Goal: Task Accomplishment & Management: Manage account settings

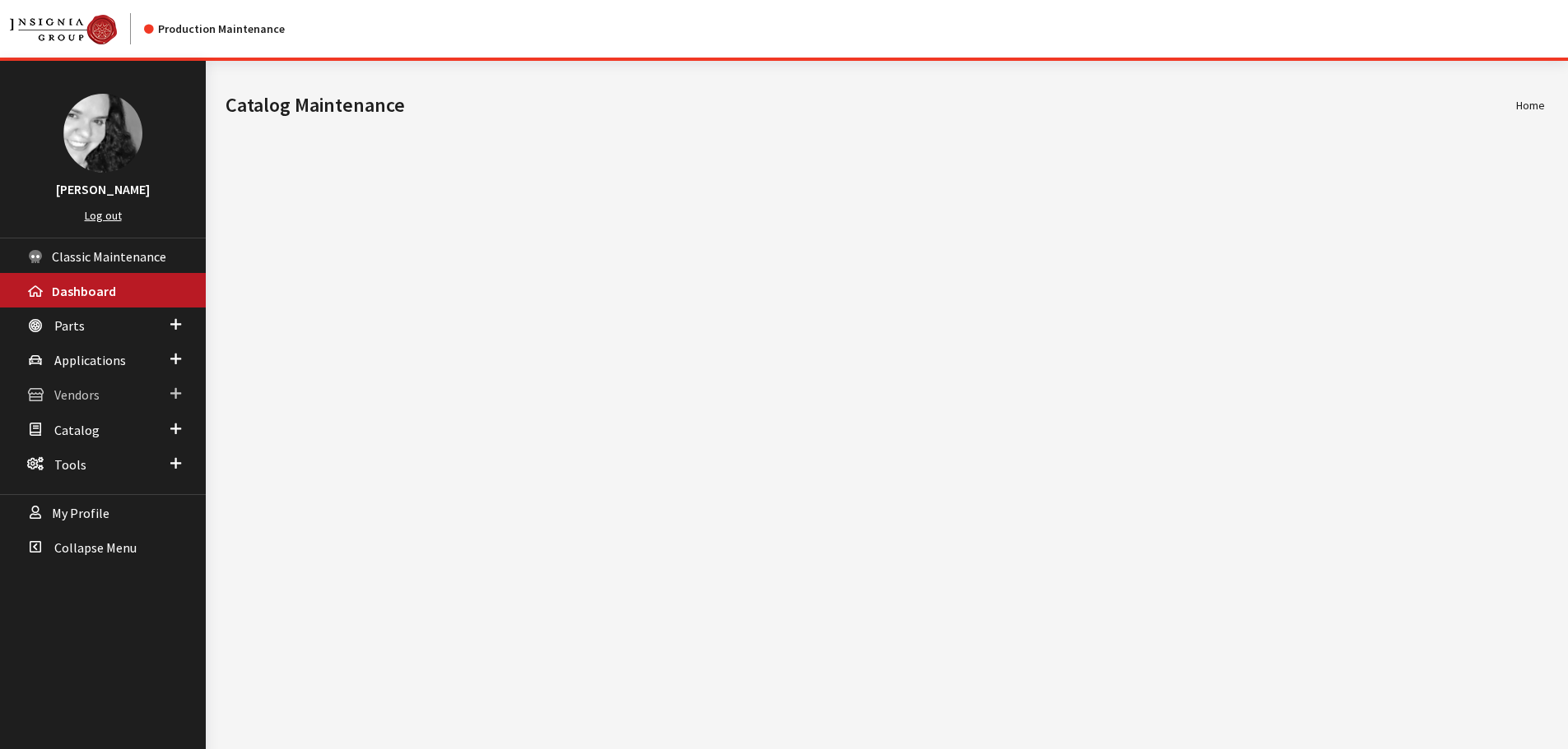
click at [109, 394] on link "Vendors" at bounding box center [103, 393] width 206 height 35
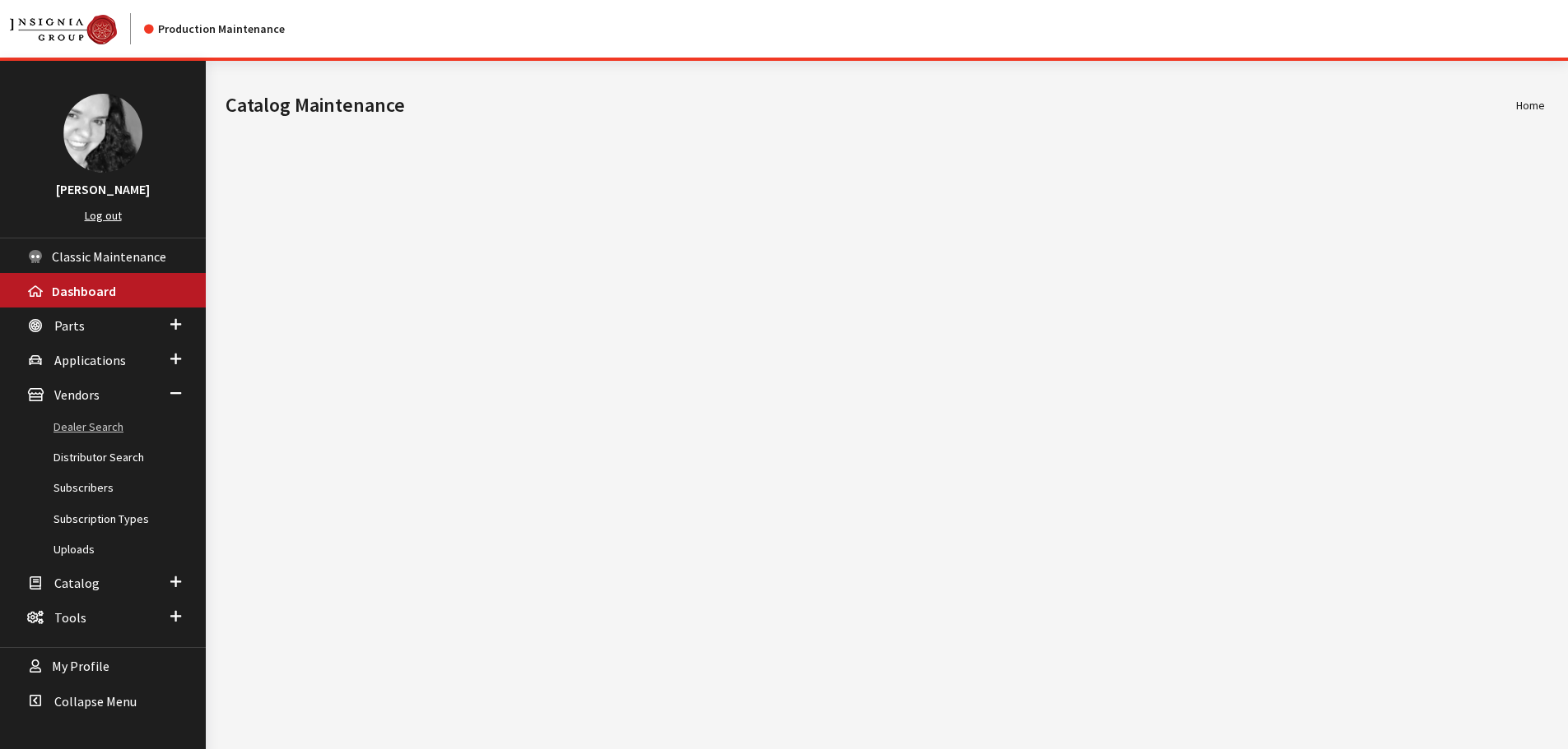
click at [78, 423] on link "Dealer Search" at bounding box center [103, 427] width 206 height 30
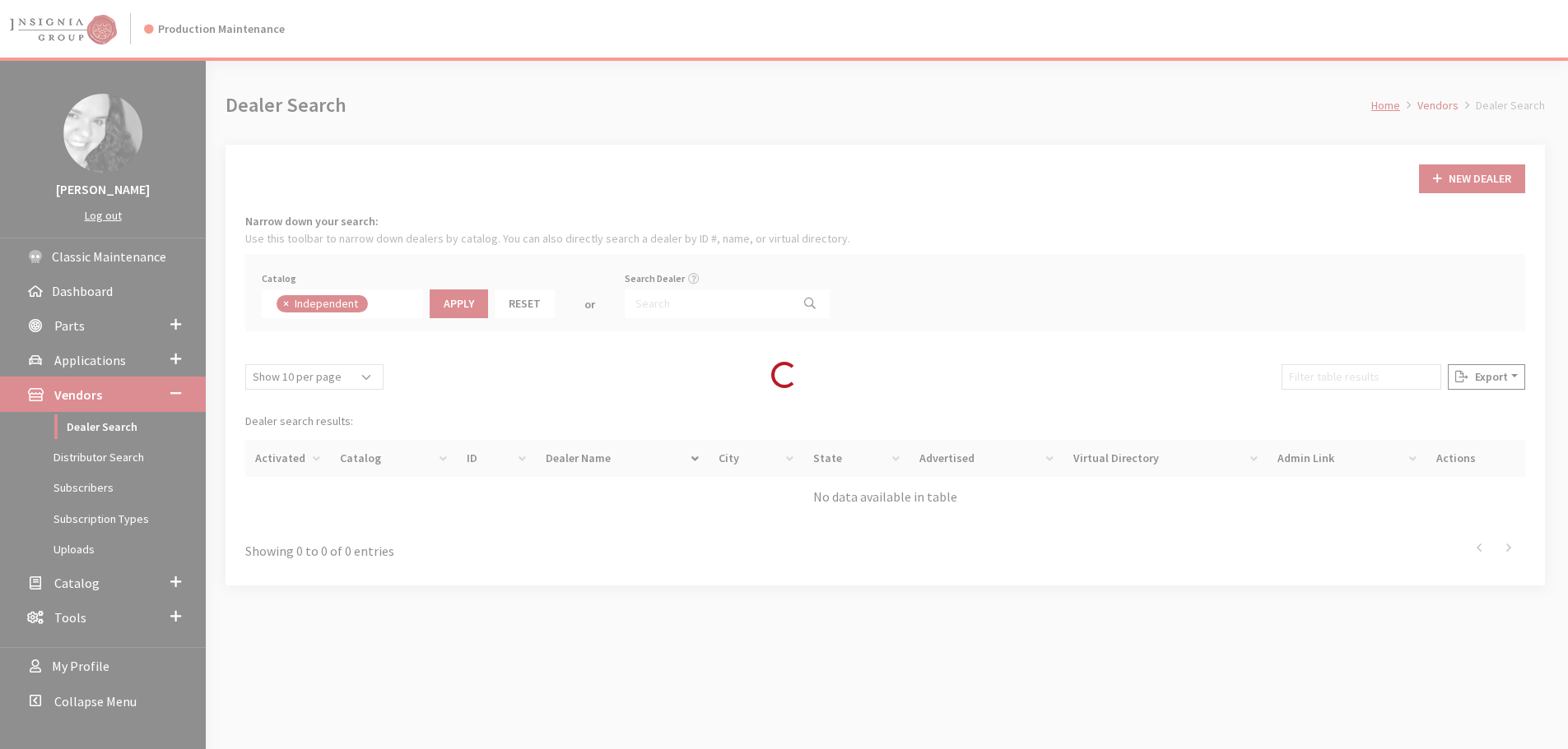
scroll to position [119, 0]
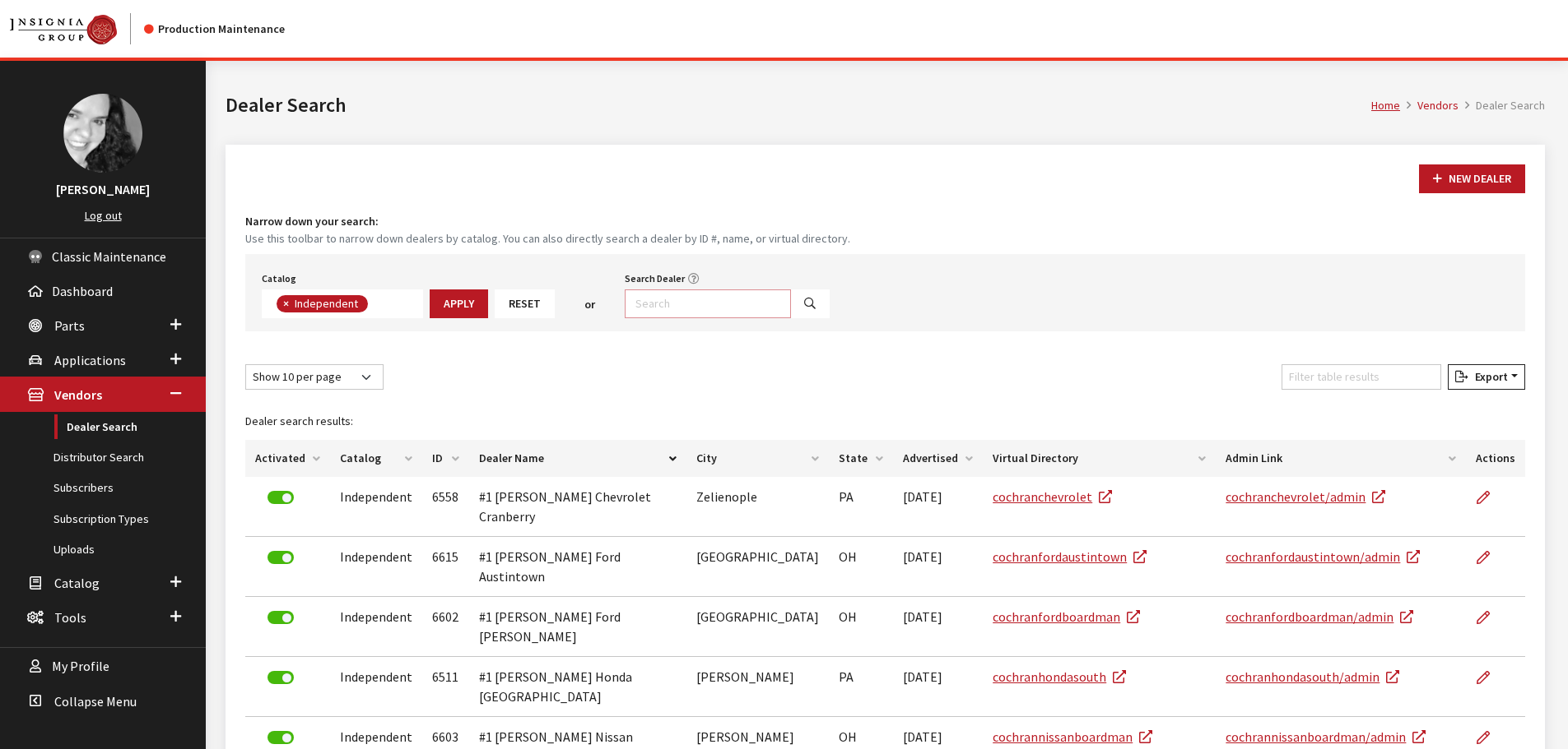
click at [675, 308] on input "Search Dealer" at bounding box center [707, 304] width 166 height 29
type input "grants pass"
select select
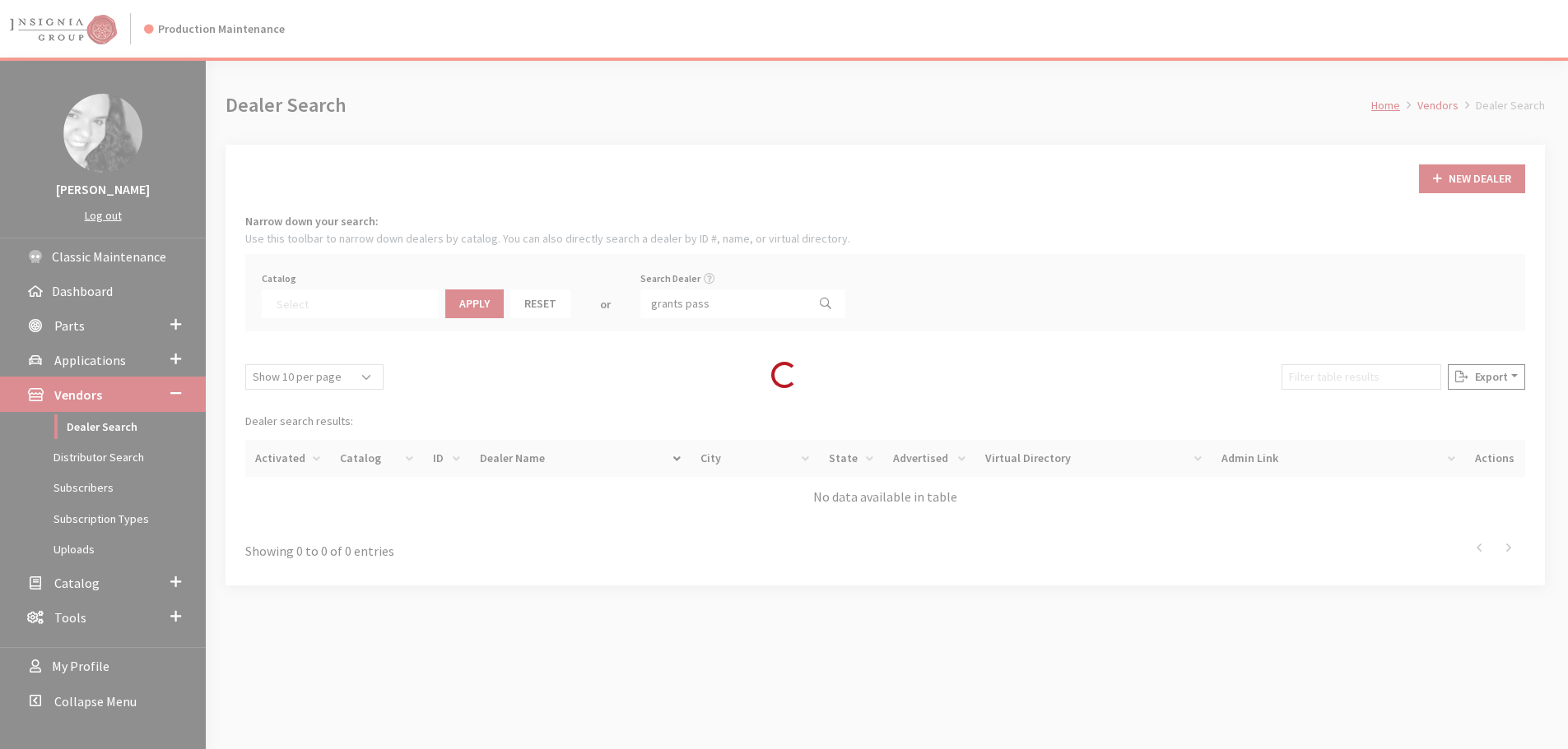
scroll to position [172, 0]
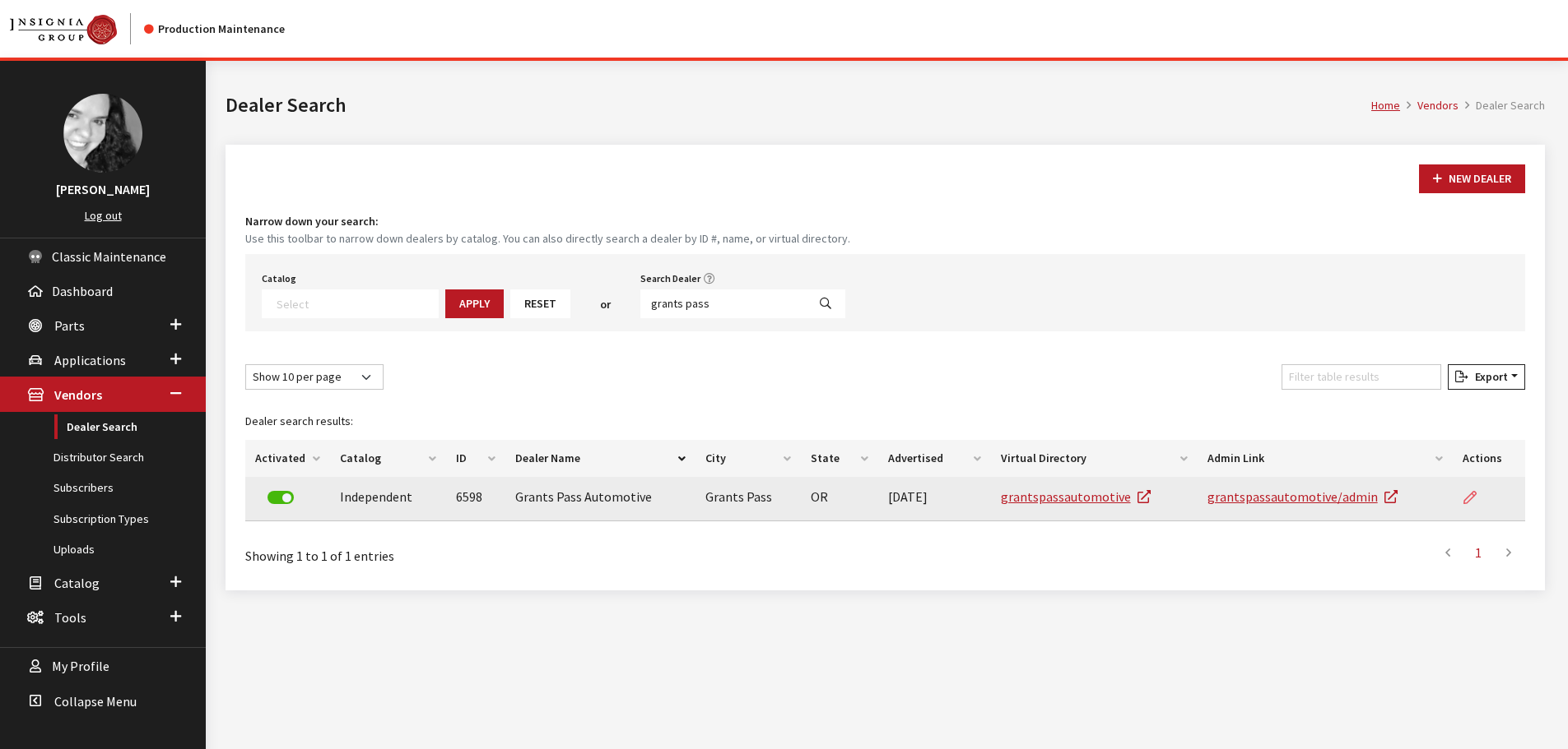
click at [1471, 499] on icon at bounding box center [1470, 499] width 13 height 13
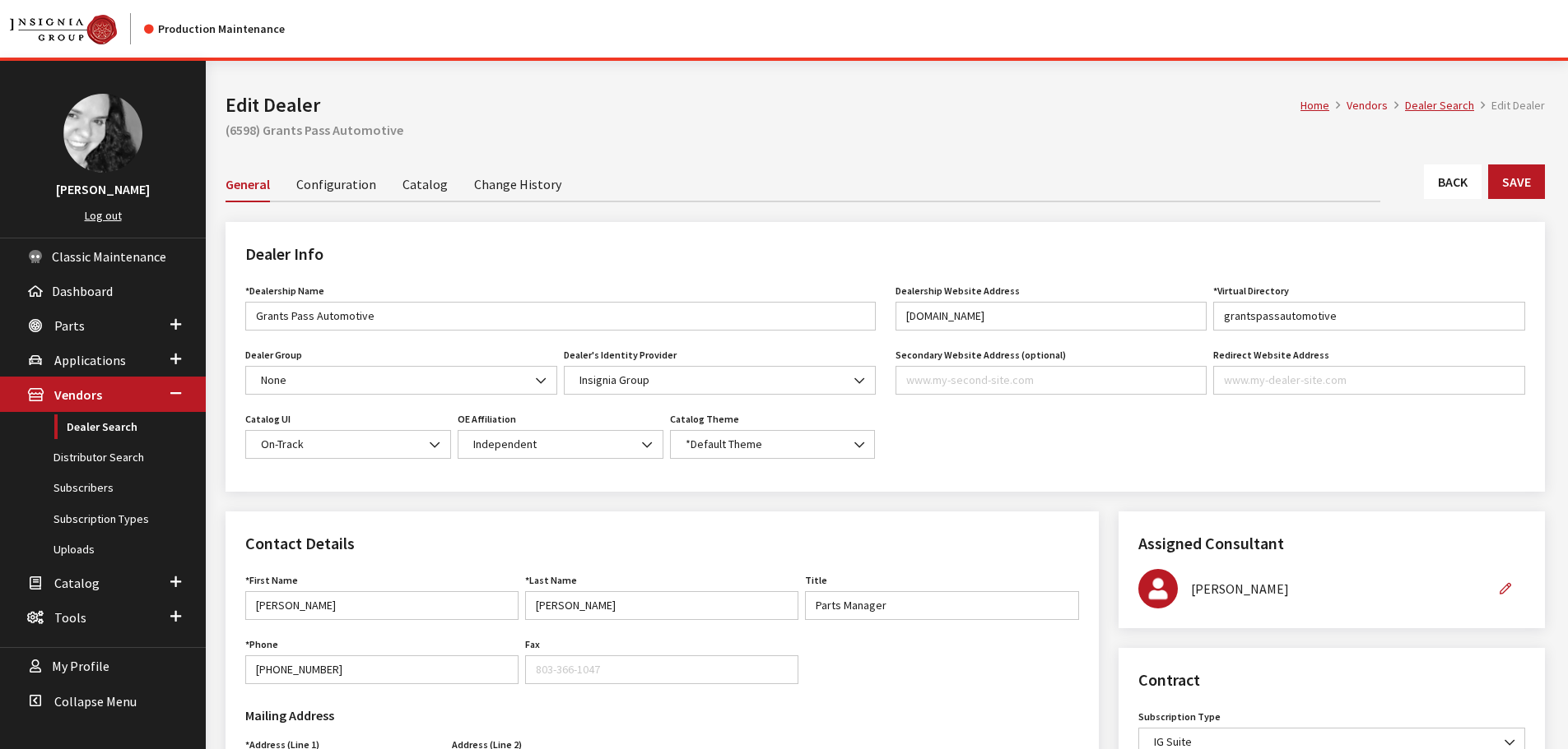
click at [423, 191] on link "Catalog" at bounding box center [425, 183] width 46 height 35
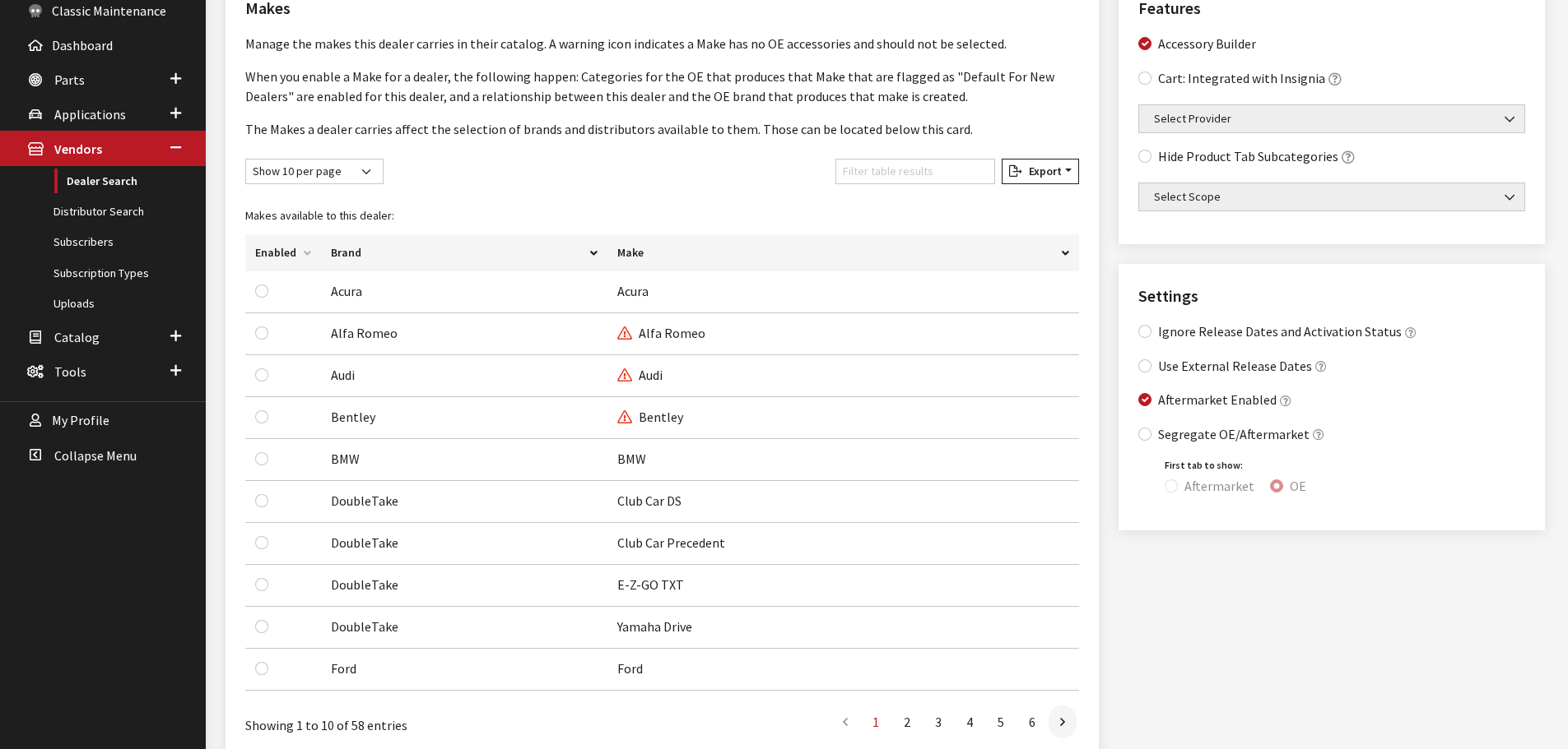
scroll to position [247, 0]
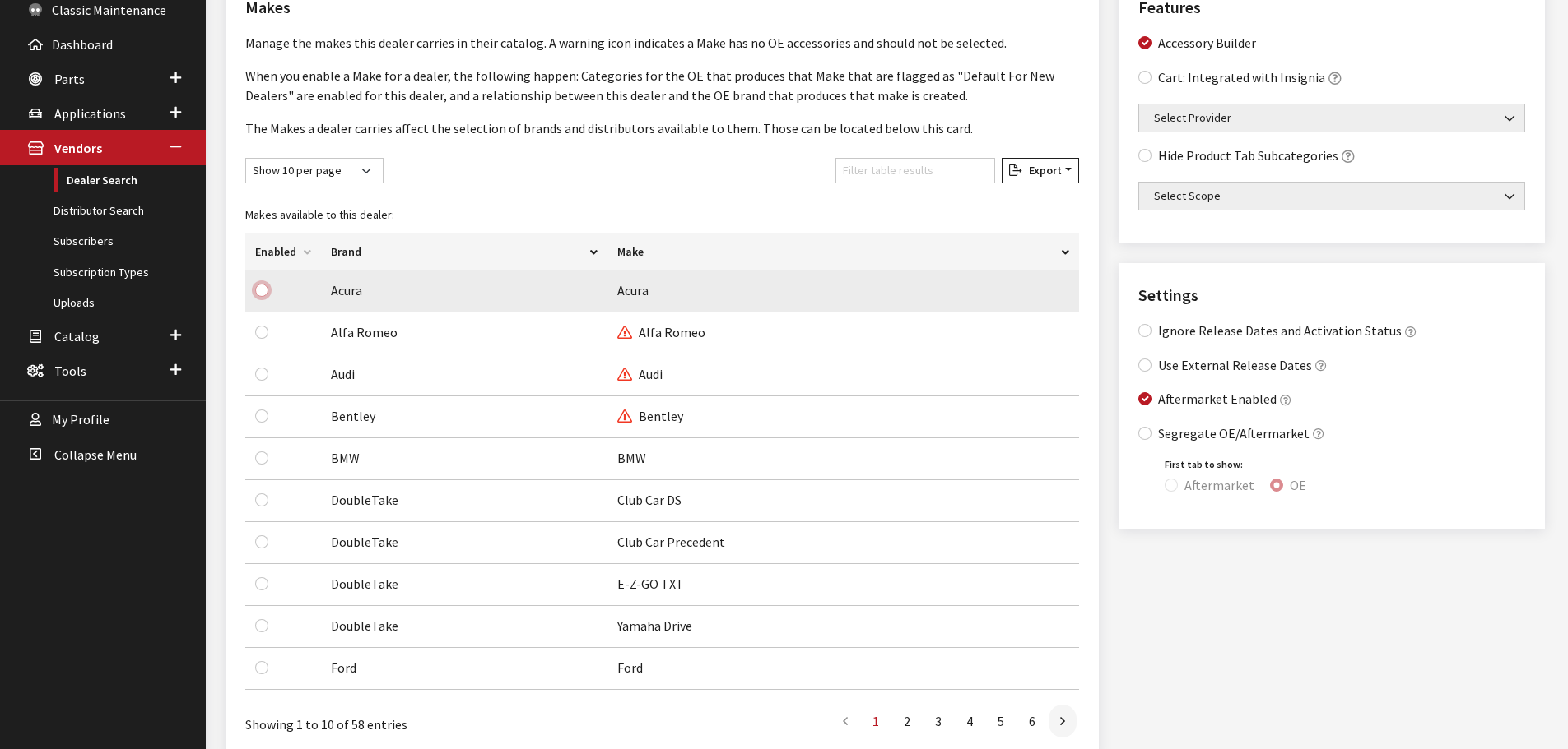
click at [260, 291] on input "checkbox" at bounding box center [262, 291] width 13 height 13
checkbox input "true"
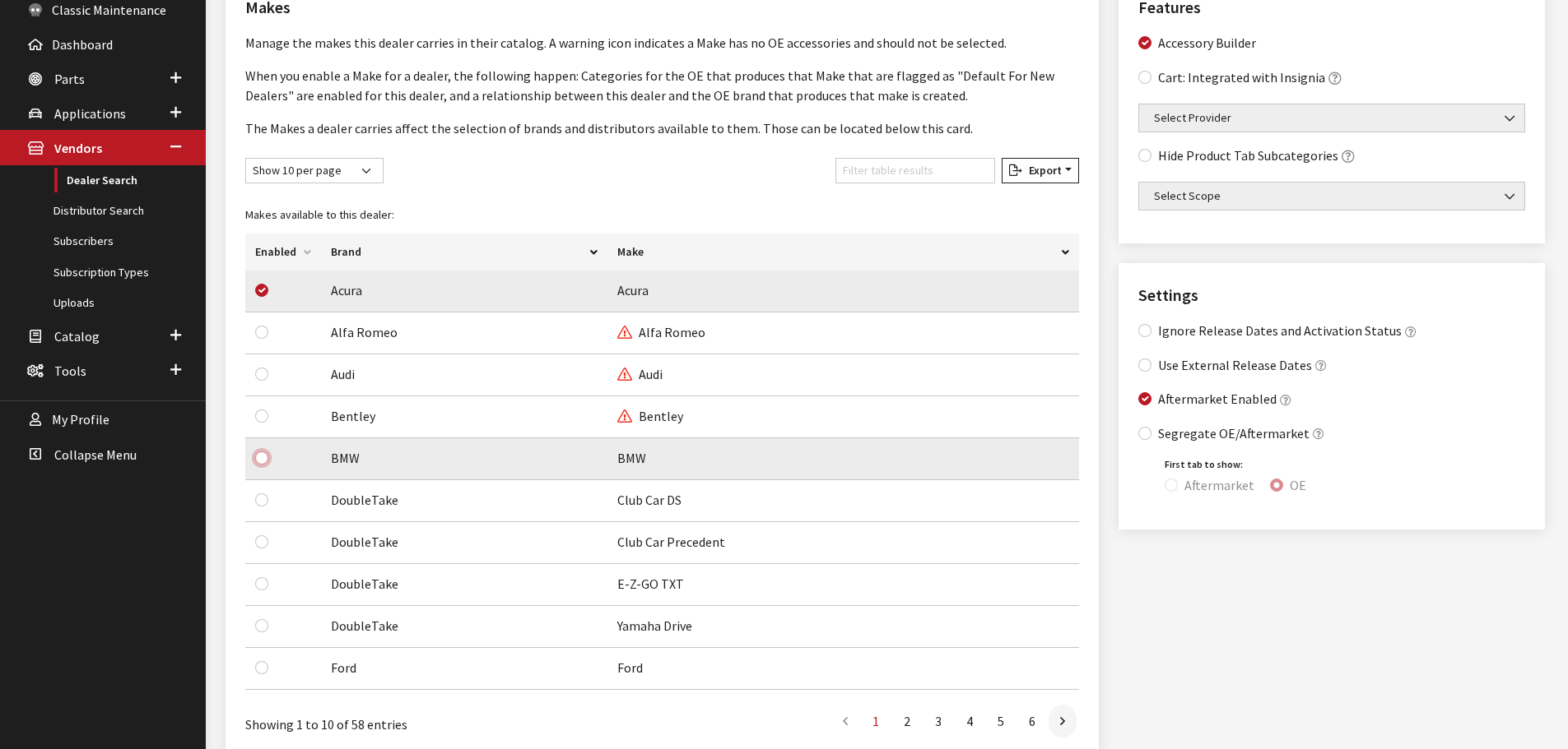
click at [260, 463] on input "checkbox" at bounding box center [262, 458] width 13 height 13
checkbox input "true"
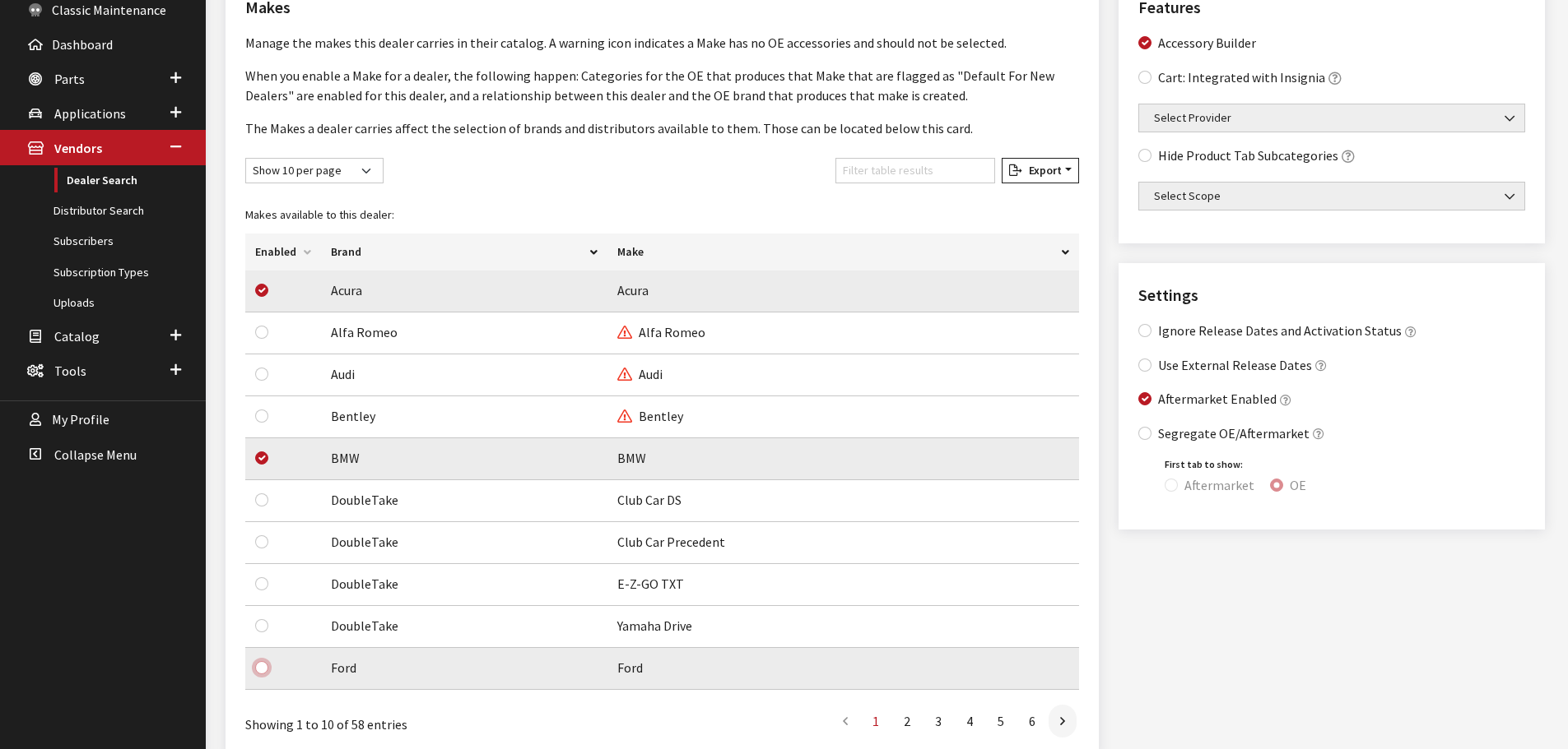
click at [262, 668] on input "checkbox" at bounding box center [262, 668] width 13 height 13
checkbox input "true"
click at [1065, 723] on link at bounding box center [1062, 721] width 28 height 33
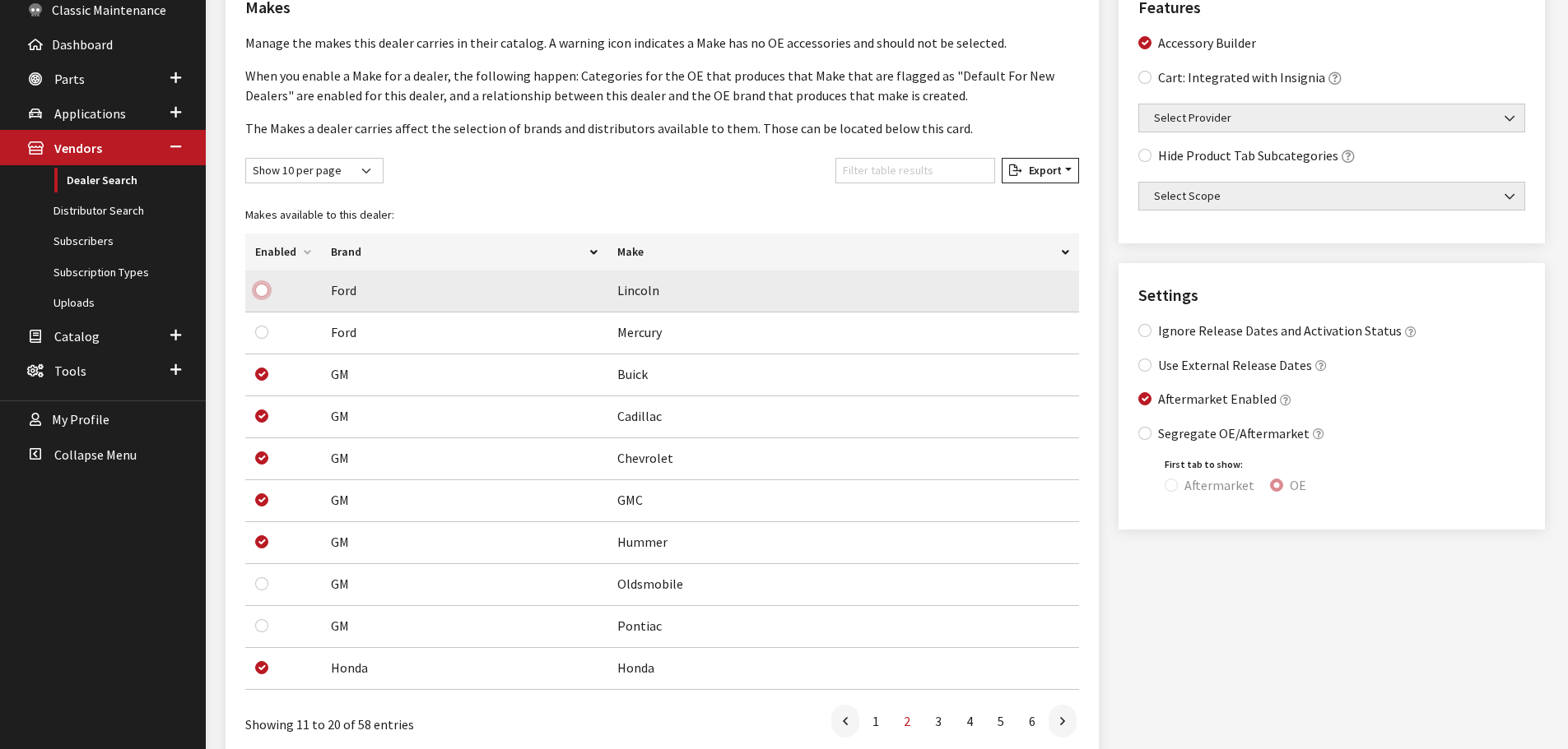
click at [262, 291] on input "checkbox" at bounding box center [262, 291] width 13 height 13
checkbox input "true"
click at [261, 334] on input "checkbox" at bounding box center [262, 333] width 13 height 13
checkbox input "true"
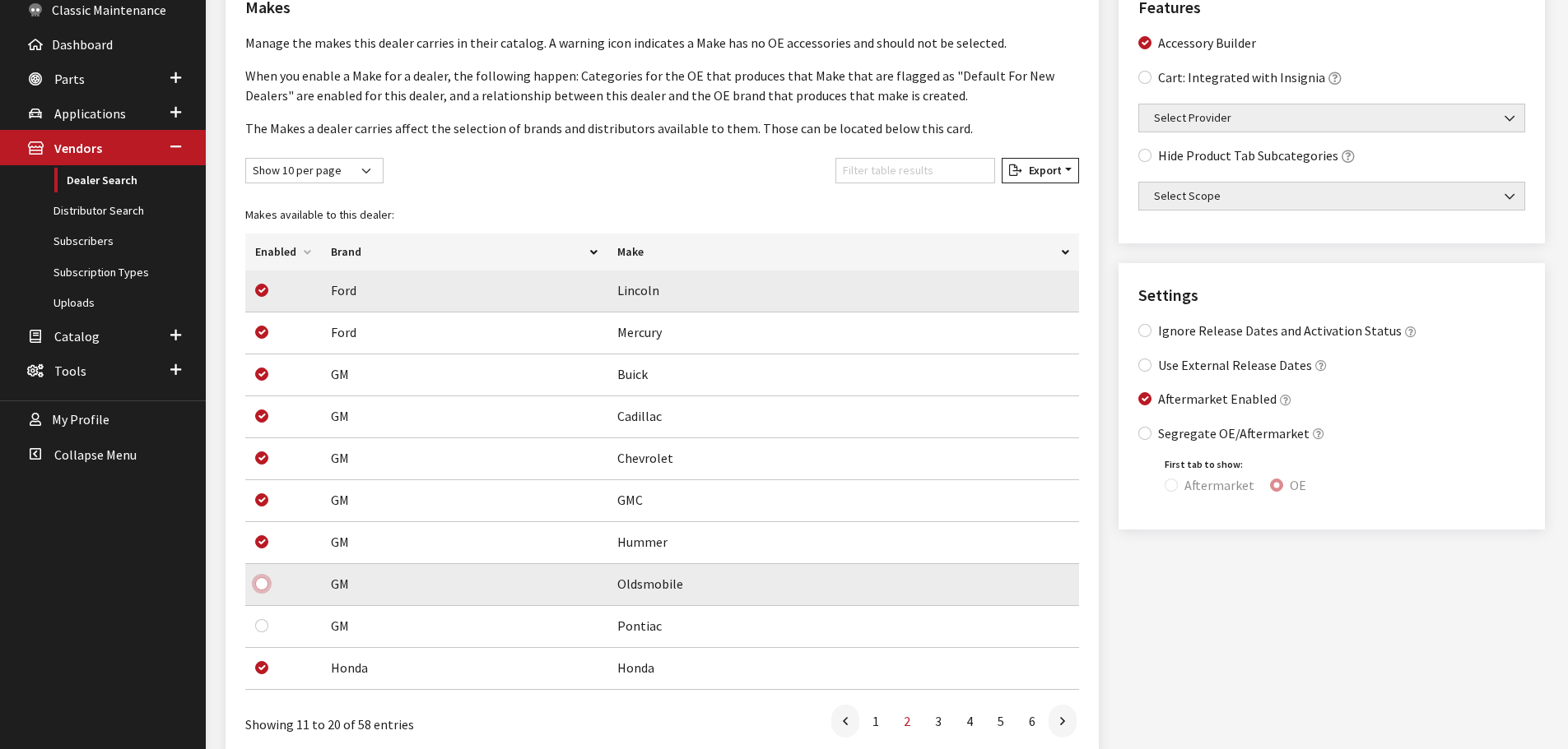
click at [264, 589] on input "checkbox" at bounding box center [262, 584] width 13 height 13
checkbox input "true"
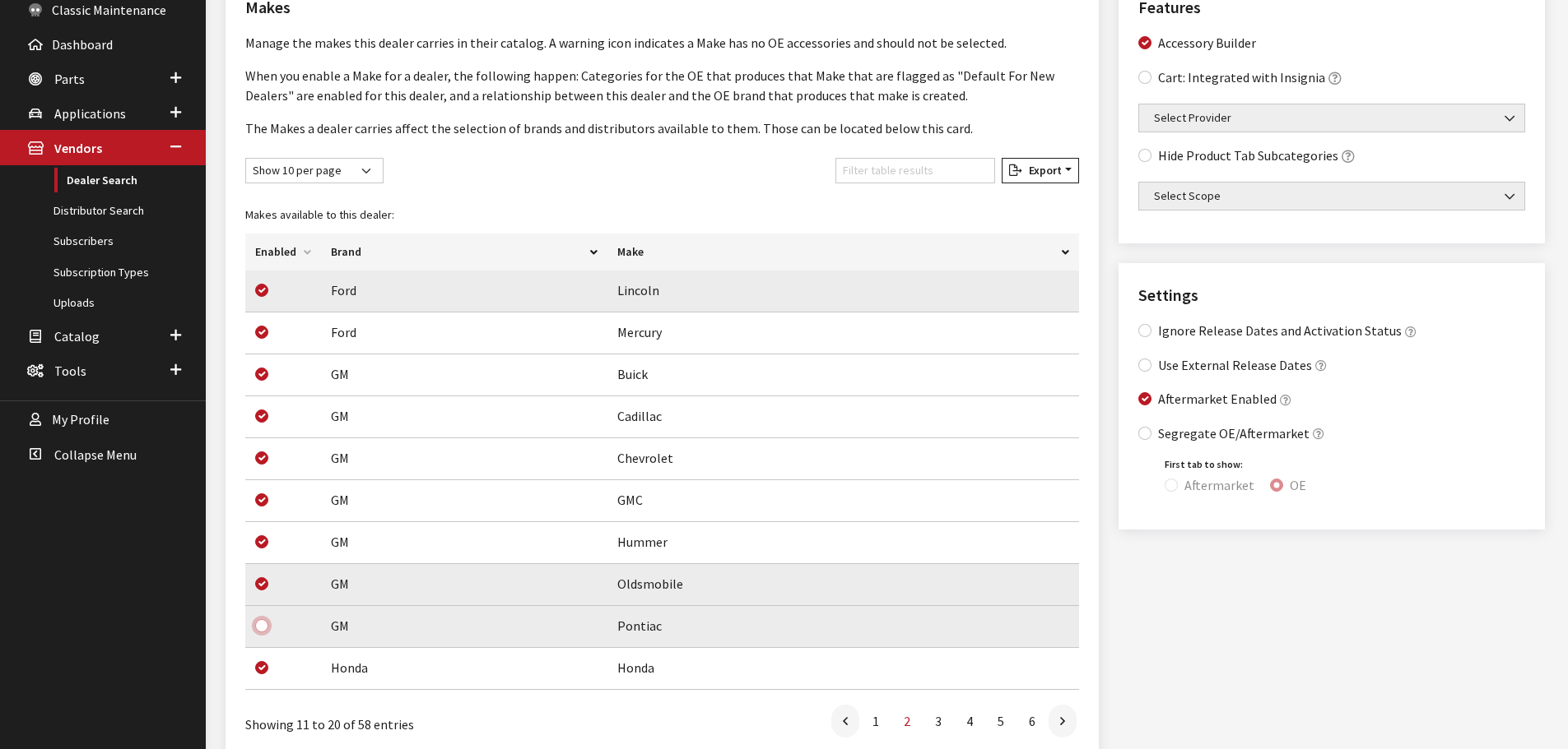
click at [262, 627] on input "checkbox" at bounding box center [262, 626] width 13 height 13
checkbox input "true"
click at [1065, 725] on link at bounding box center [1062, 721] width 28 height 33
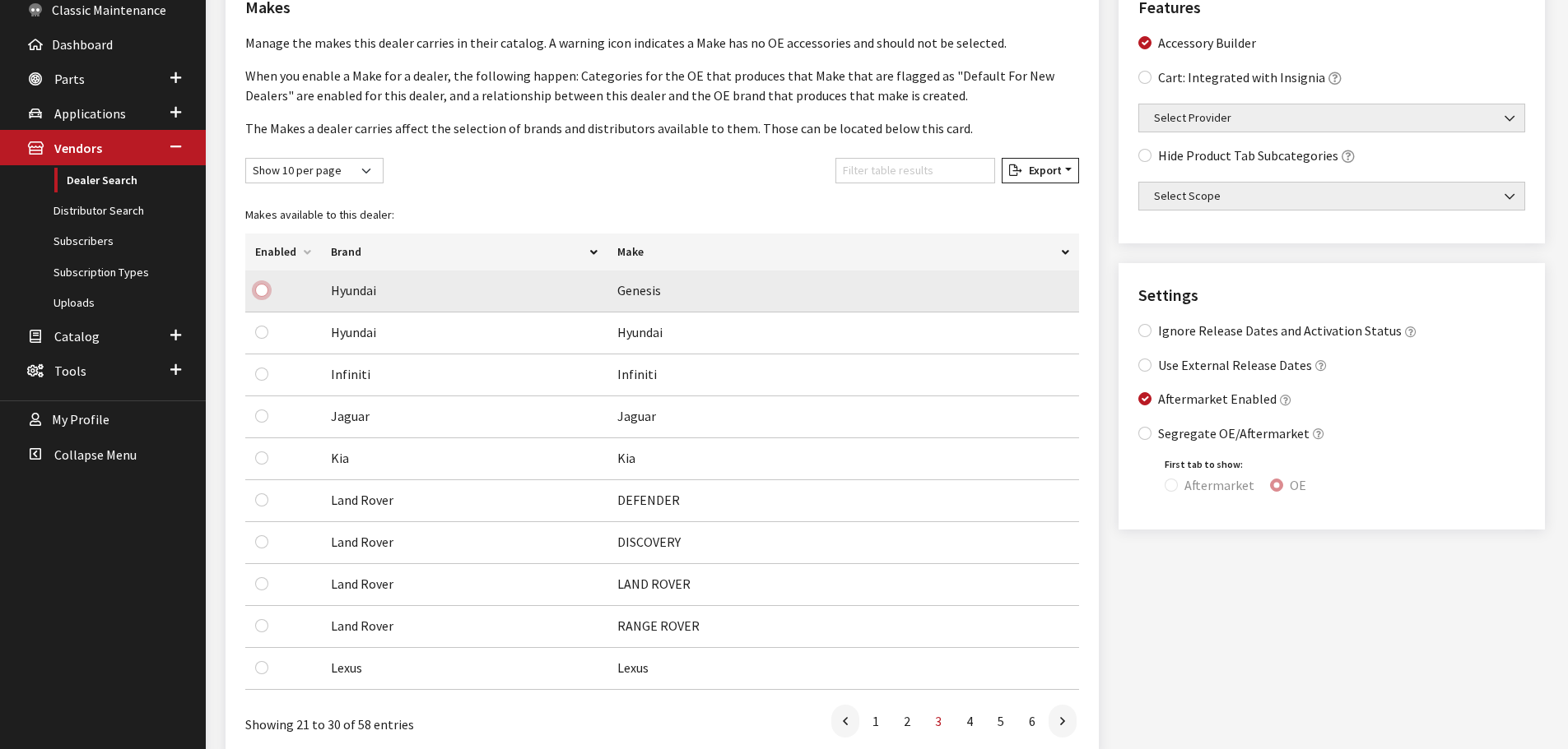
click at [263, 292] on input "checkbox" at bounding box center [262, 291] width 13 height 13
checkbox input "true"
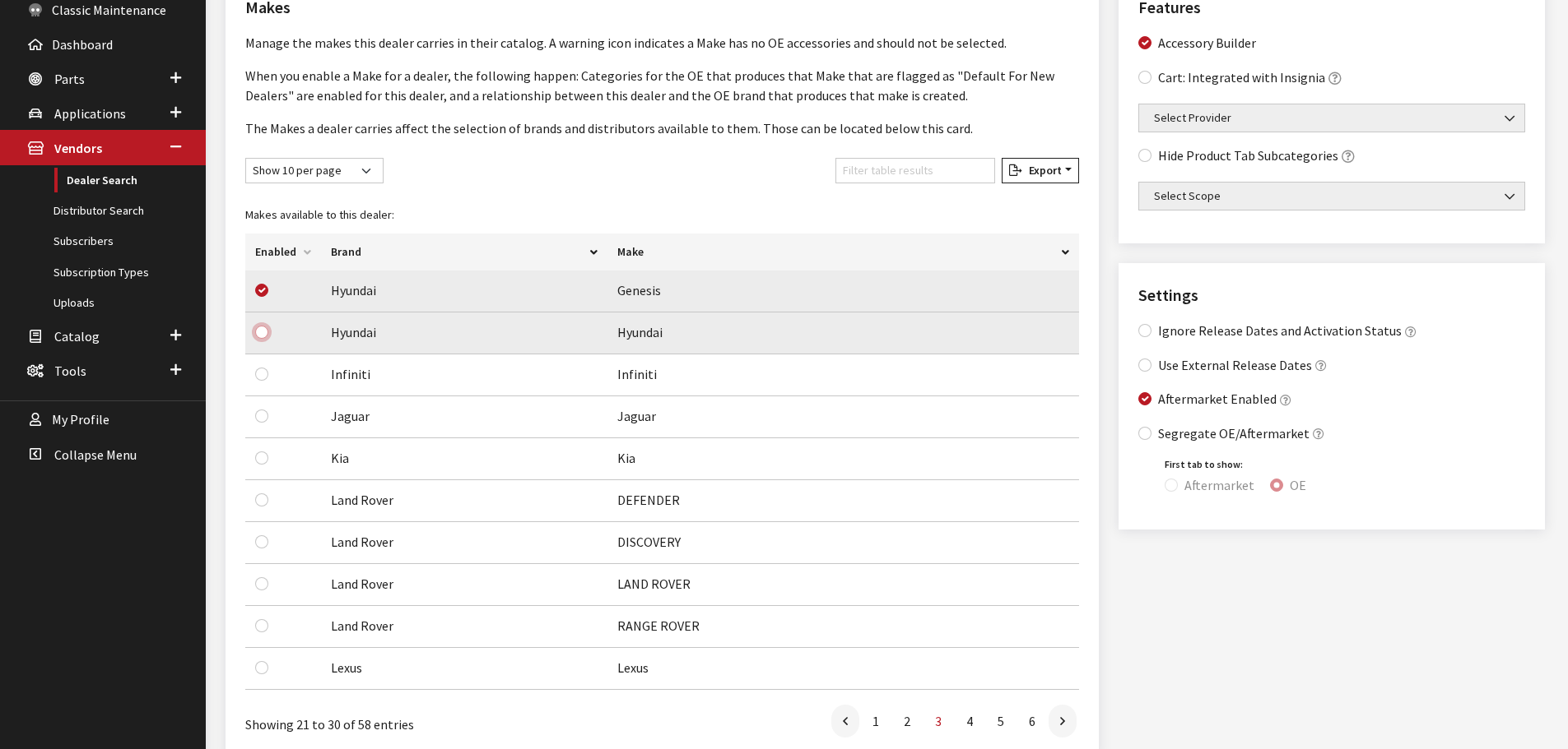
click at [260, 330] on input "checkbox" at bounding box center [262, 333] width 13 height 13
checkbox input "true"
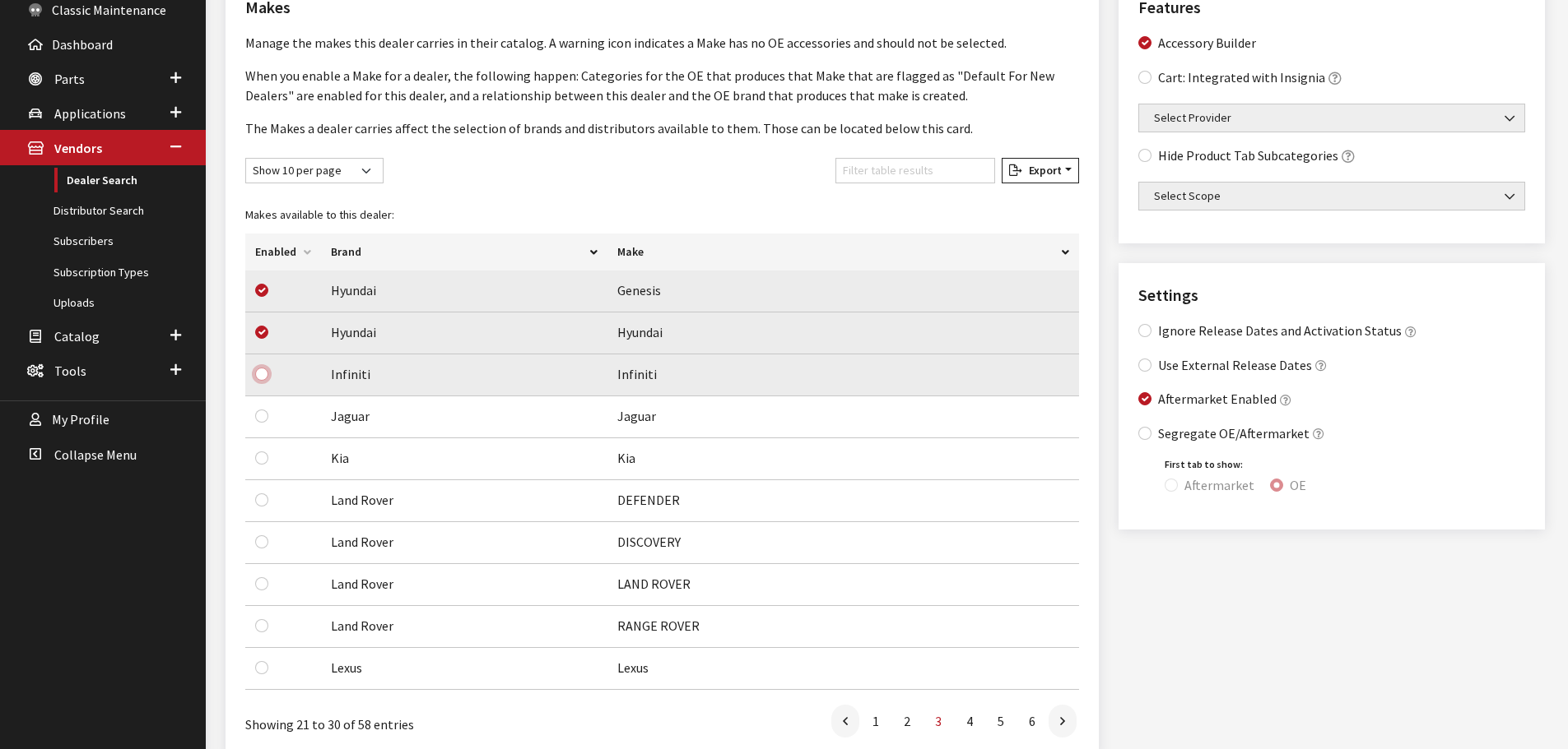
click at [260, 377] on input "checkbox" at bounding box center [262, 374] width 13 height 13
checkbox input "true"
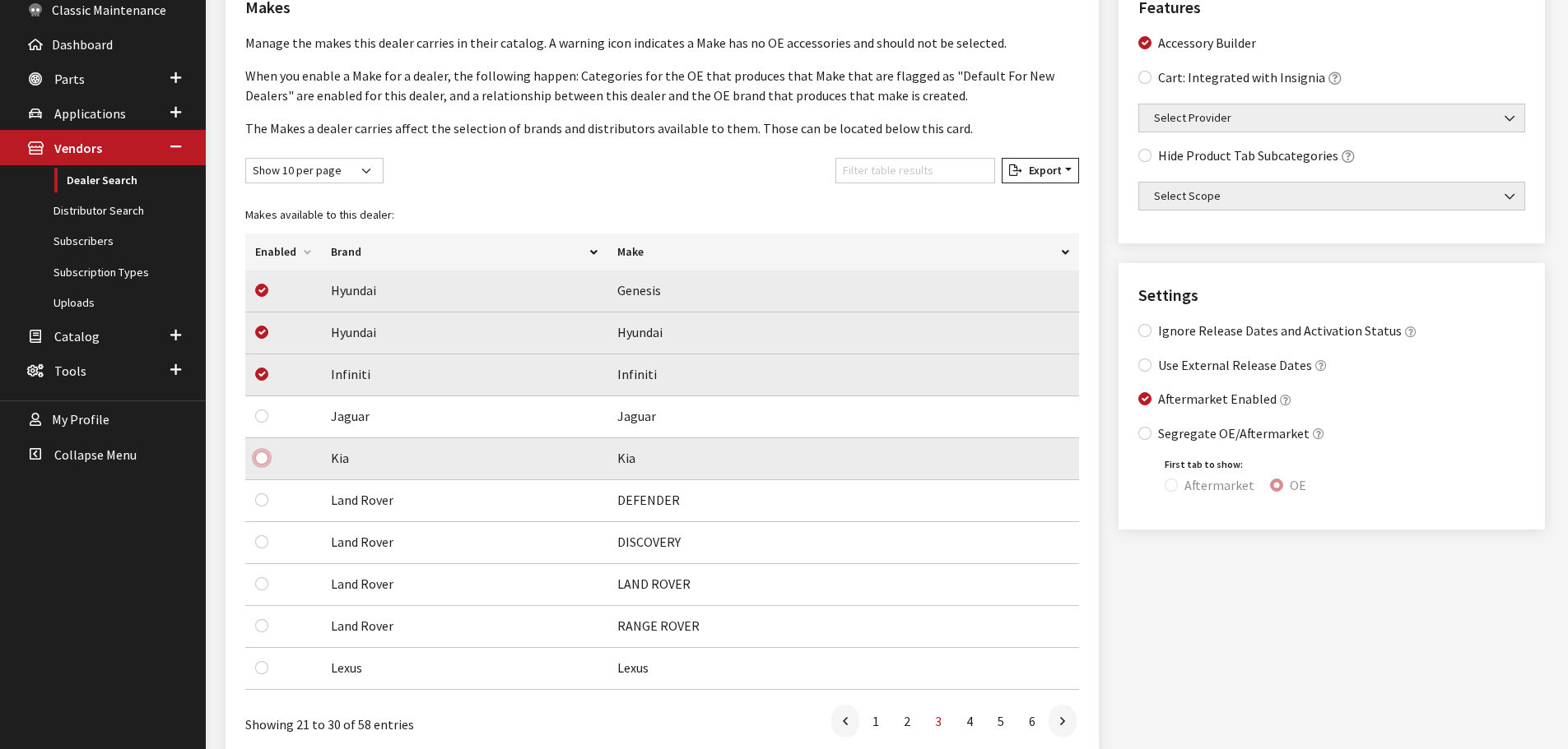
click at [260, 457] on input "checkbox" at bounding box center [262, 458] width 13 height 13
checkbox input "true"
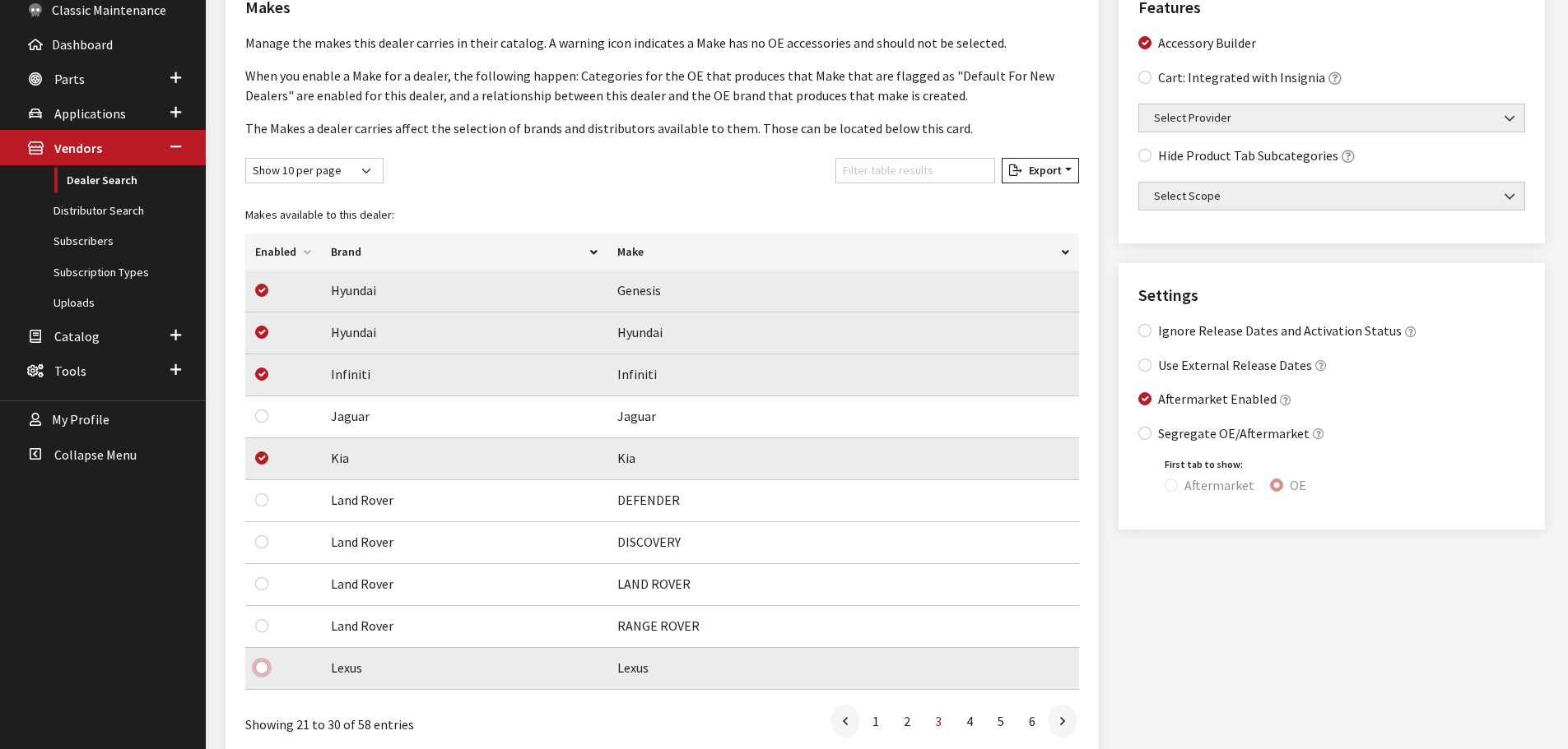
click at [260, 669] on input "checkbox" at bounding box center [262, 668] width 13 height 13
checkbox input "true"
click at [1072, 720] on link at bounding box center [1062, 721] width 28 height 33
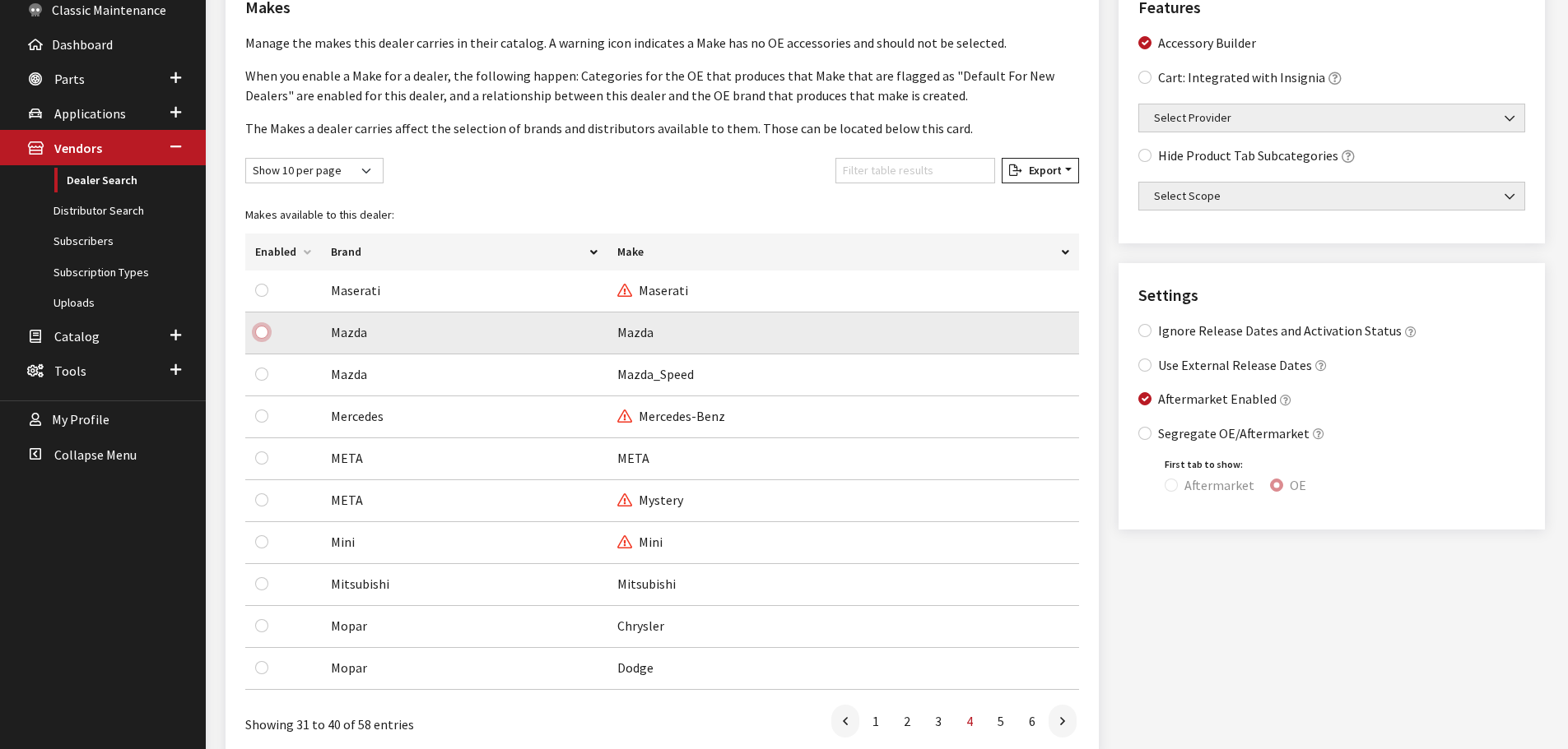
click at [258, 334] on input "checkbox" at bounding box center [262, 333] width 13 height 13
checkbox input "true"
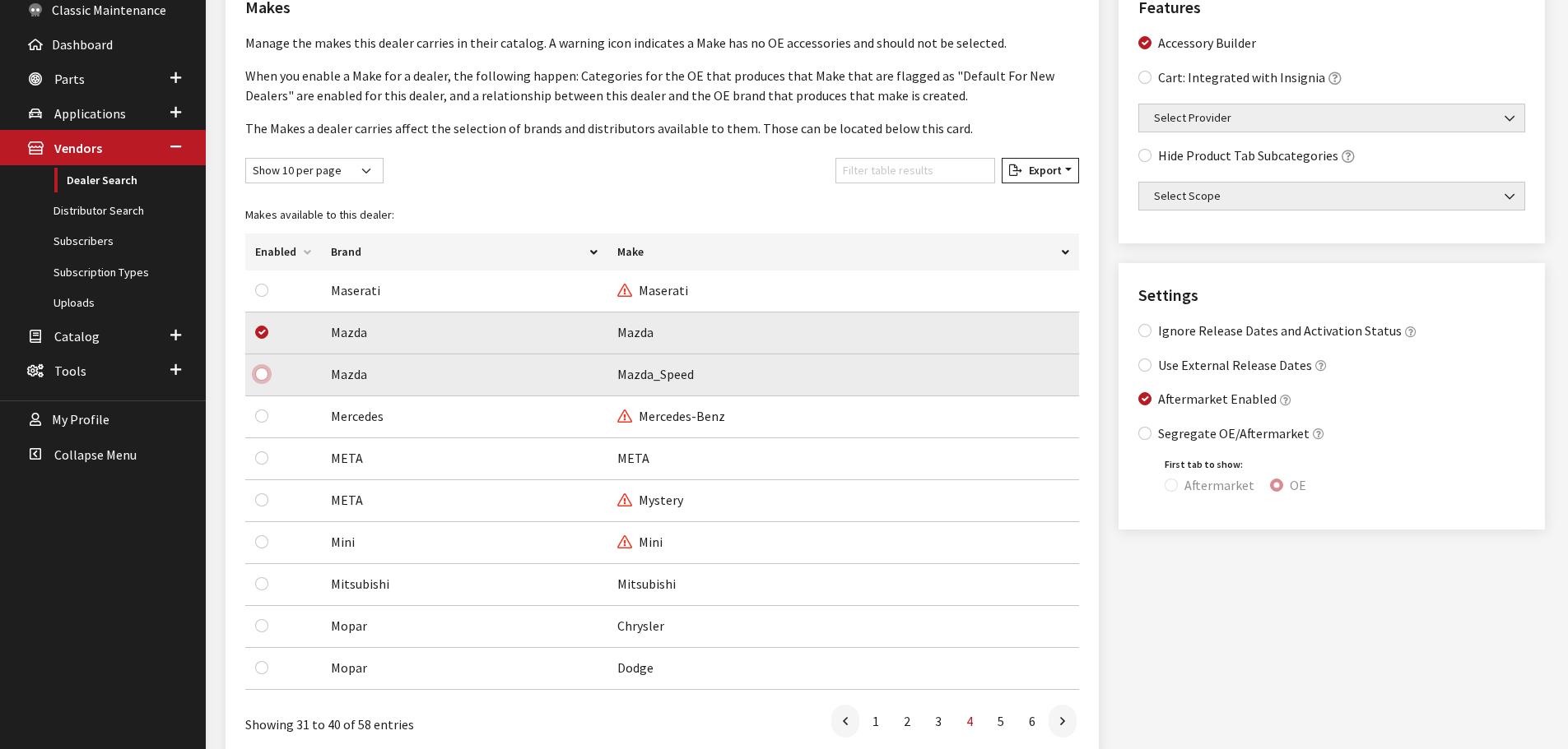
click at [257, 372] on input "checkbox" at bounding box center [262, 374] width 13 height 13
checkbox input "true"
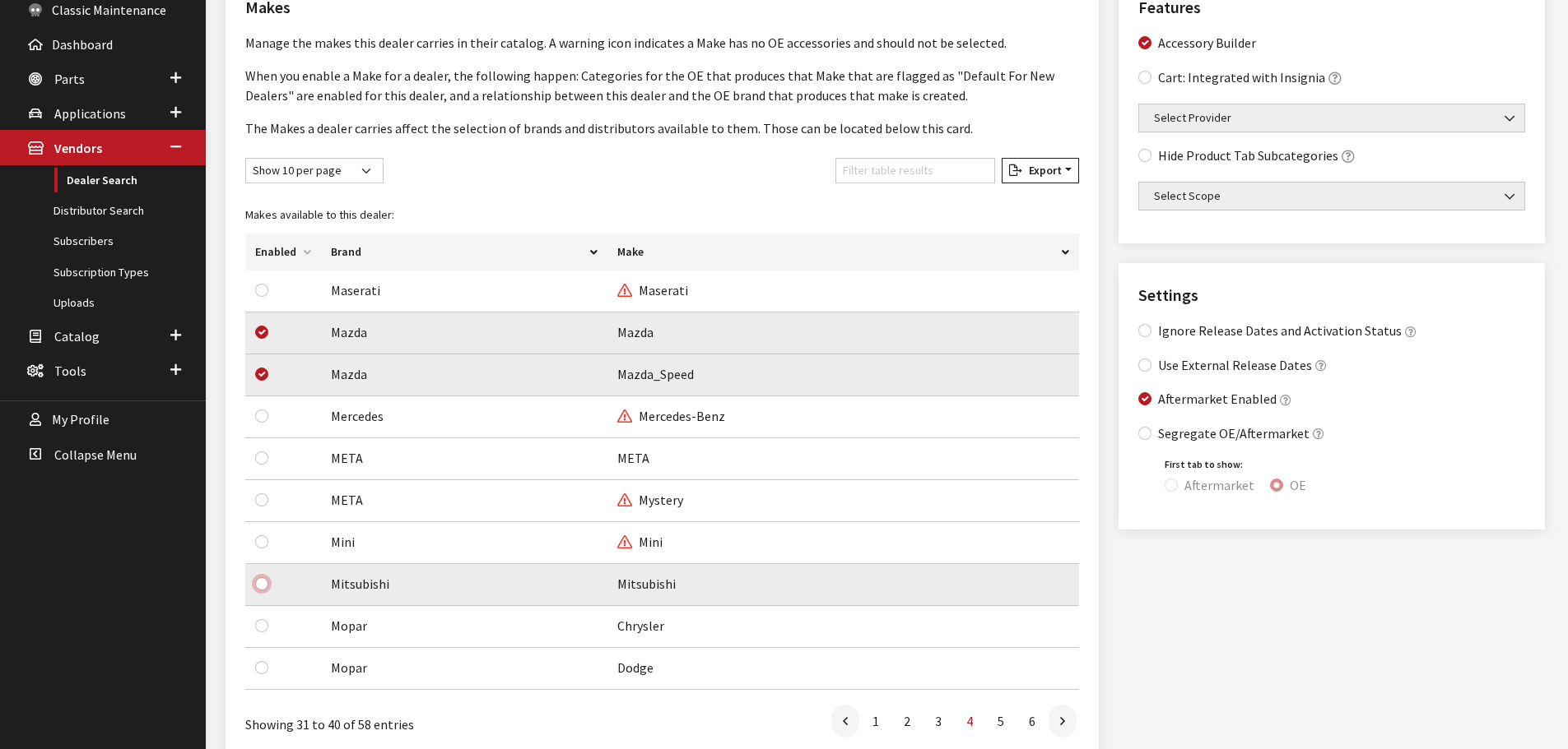
click at [260, 579] on input "checkbox" at bounding box center [262, 584] width 13 height 13
checkbox input "true"
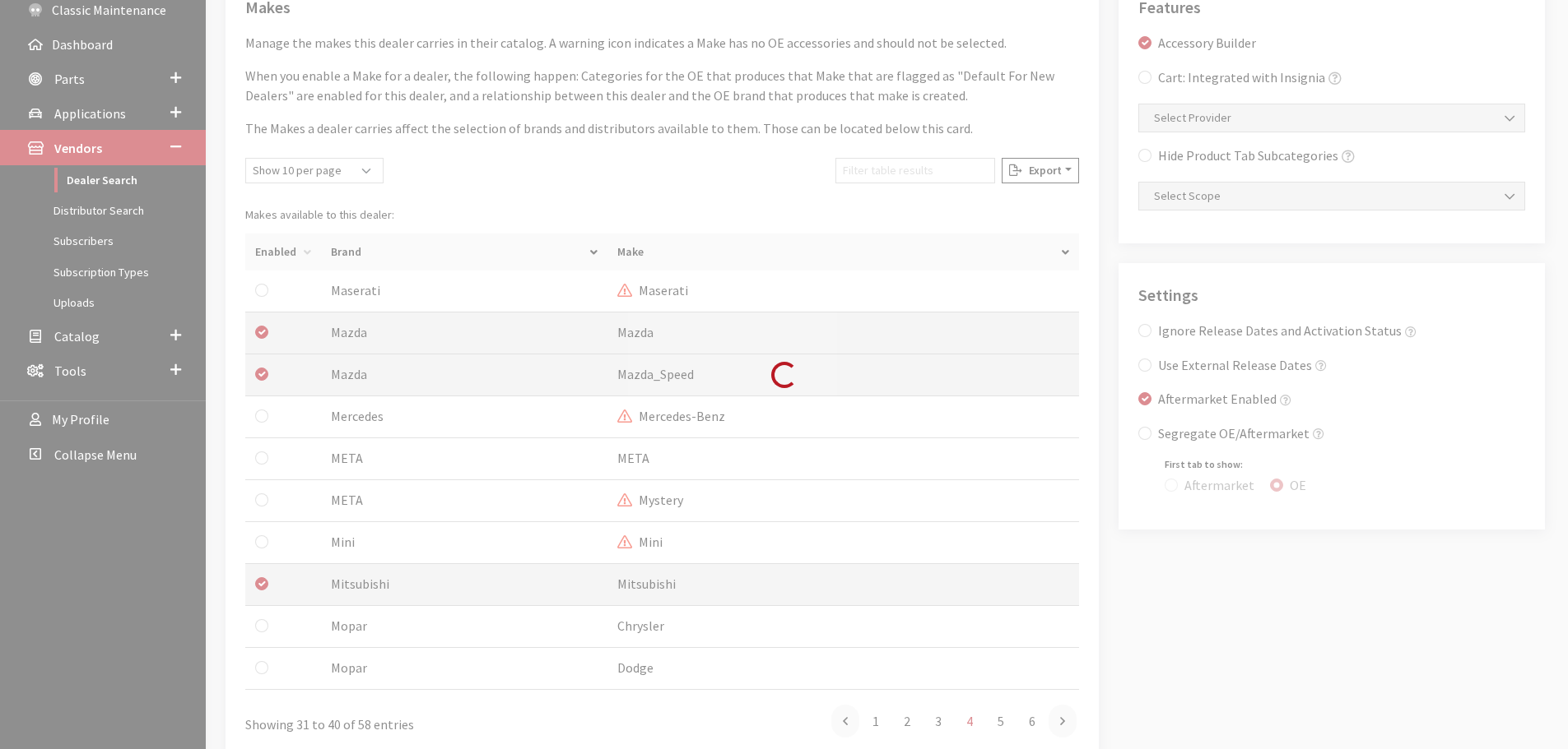
click at [263, 618] on div at bounding box center [276, 625] width 41 height 19
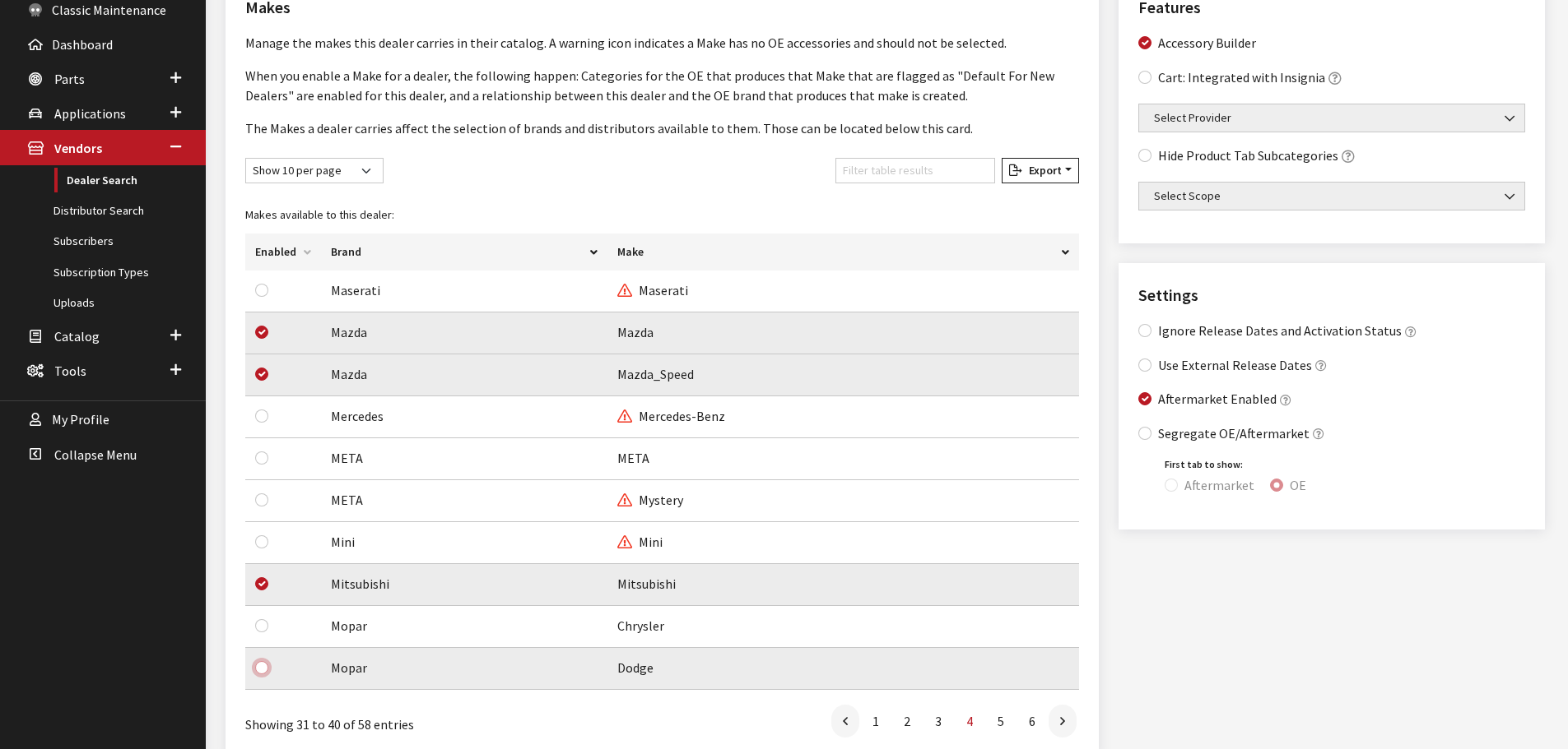
click at [259, 666] on input "checkbox" at bounding box center [262, 668] width 13 height 13
checkbox input "true"
click at [261, 626] on input "checkbox" at bounding box center [262, 626] width 13 height 13
checkbox input "true"
click at [1055, 723] on link at bounding box center [1062, 721] width 28 height 33
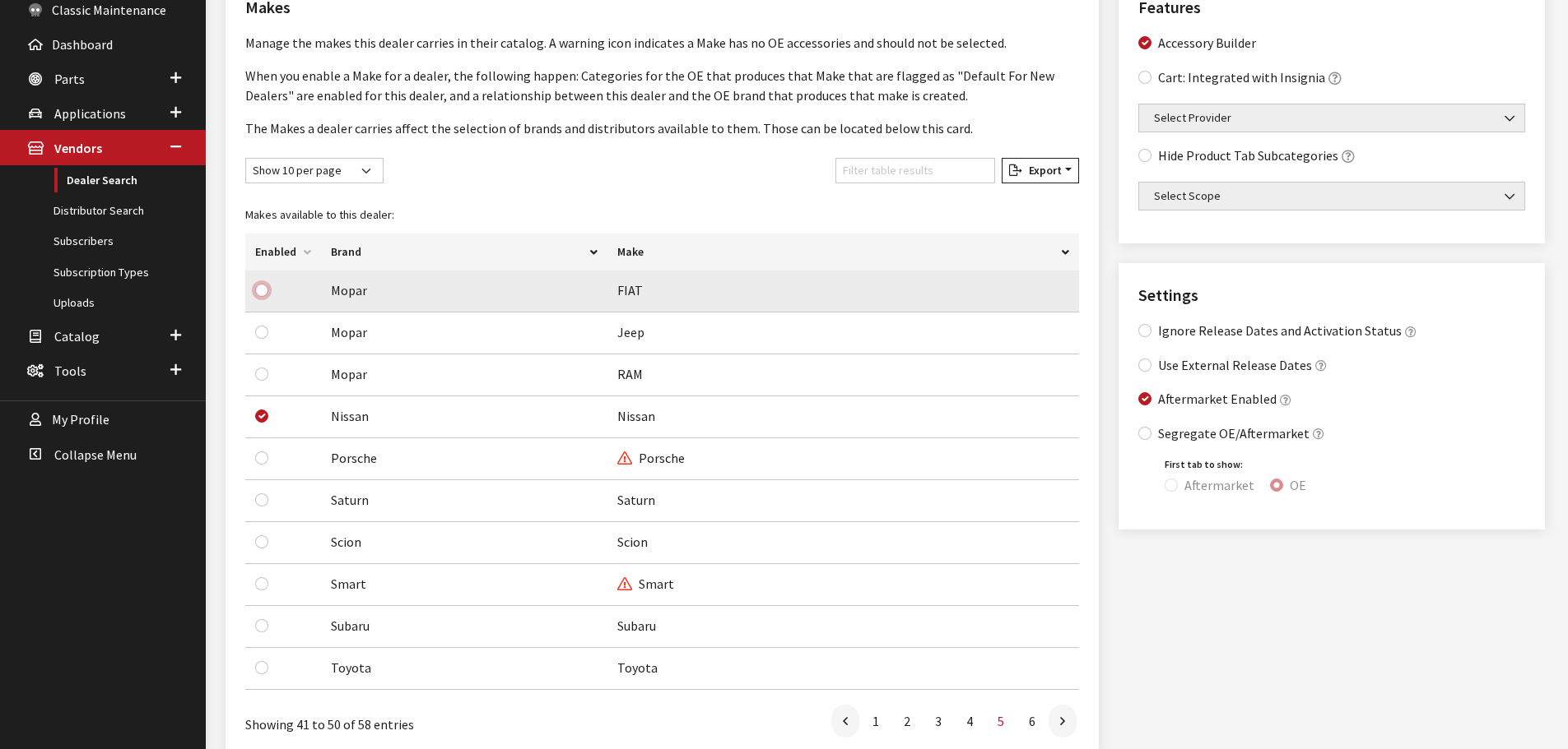
click at [256, 289] on input "checkbox" at bounding box center [262, 291] width 13 height 13
checkbox input "true"
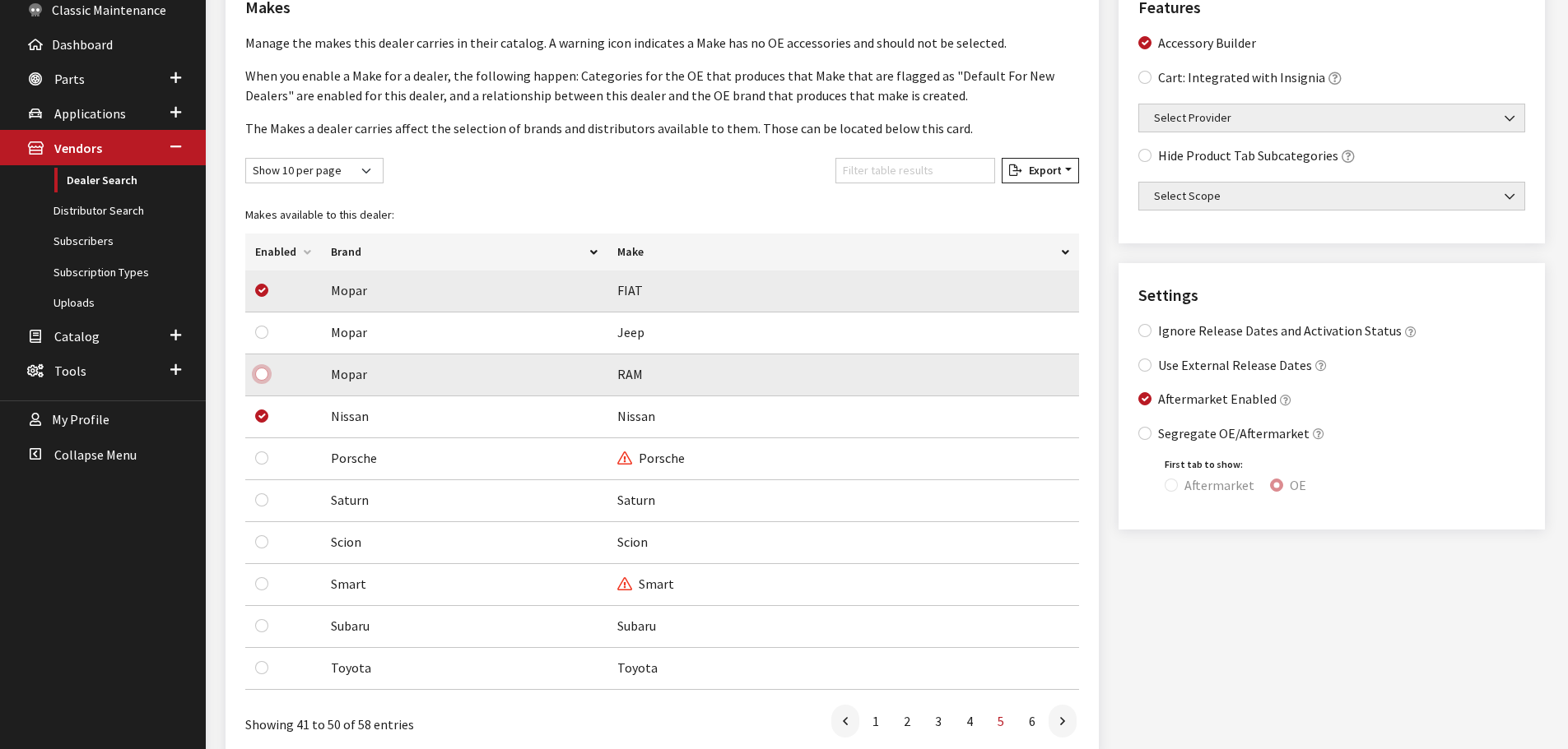
click at [264, 377] on input "checkbox" at bounding box center [262, 374] width 13 height 13
checkbox input "true"
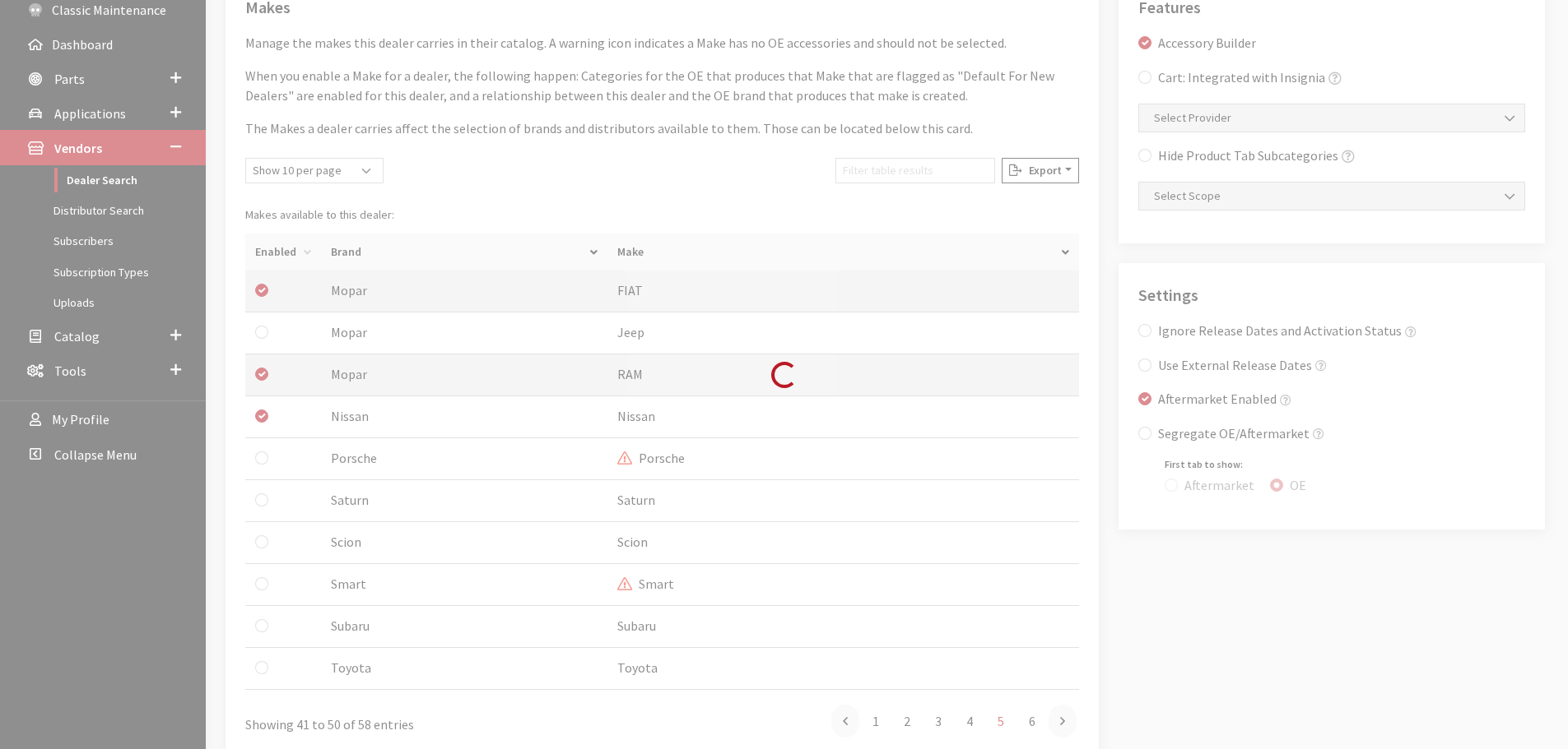
click at [264, 339] on div "Loading..." at bounding box center [784, 374] width 1568 height 749
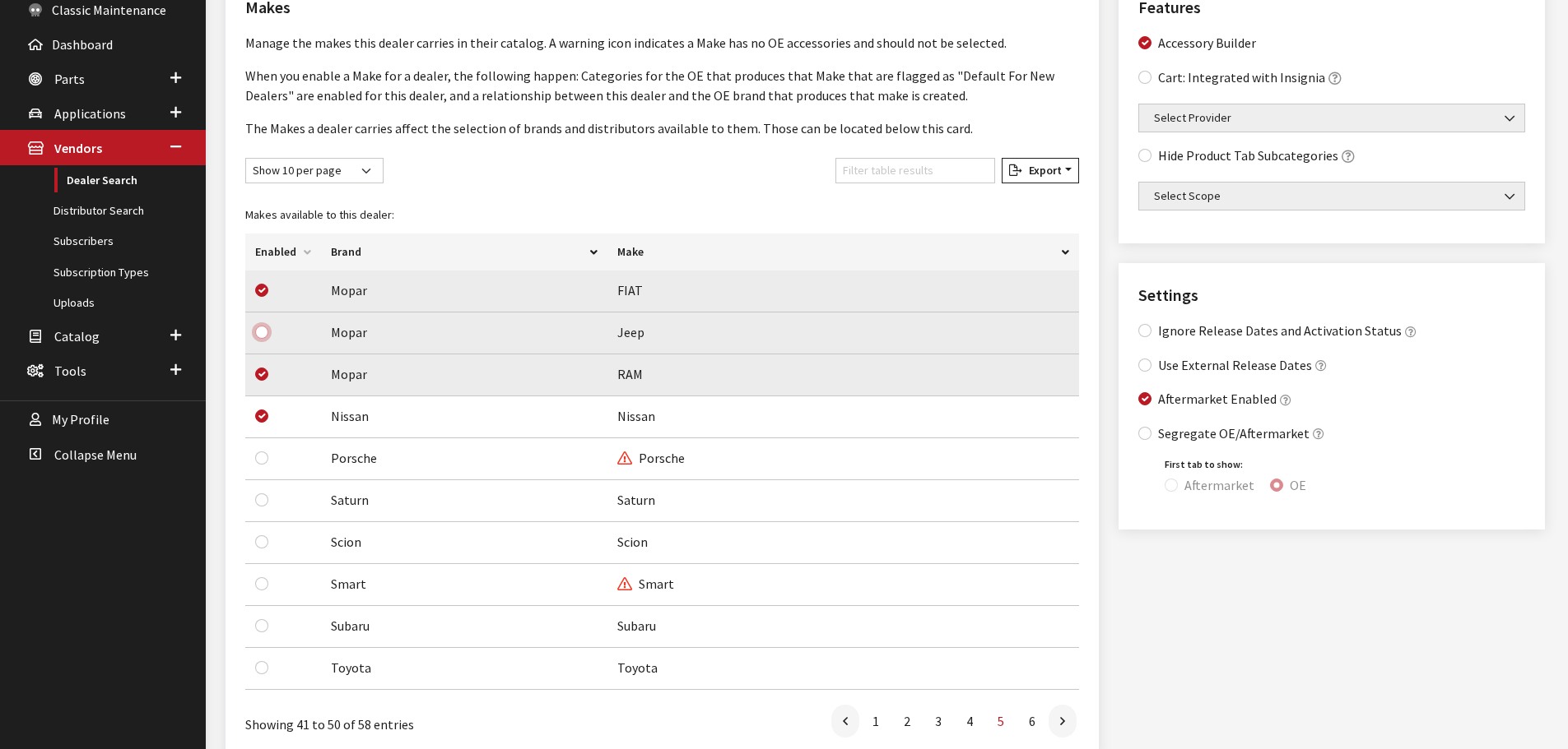
click at [261, 335] on input "checkbox" at bounding box center [262, 333] width 13 height 13
checkbox input "true"
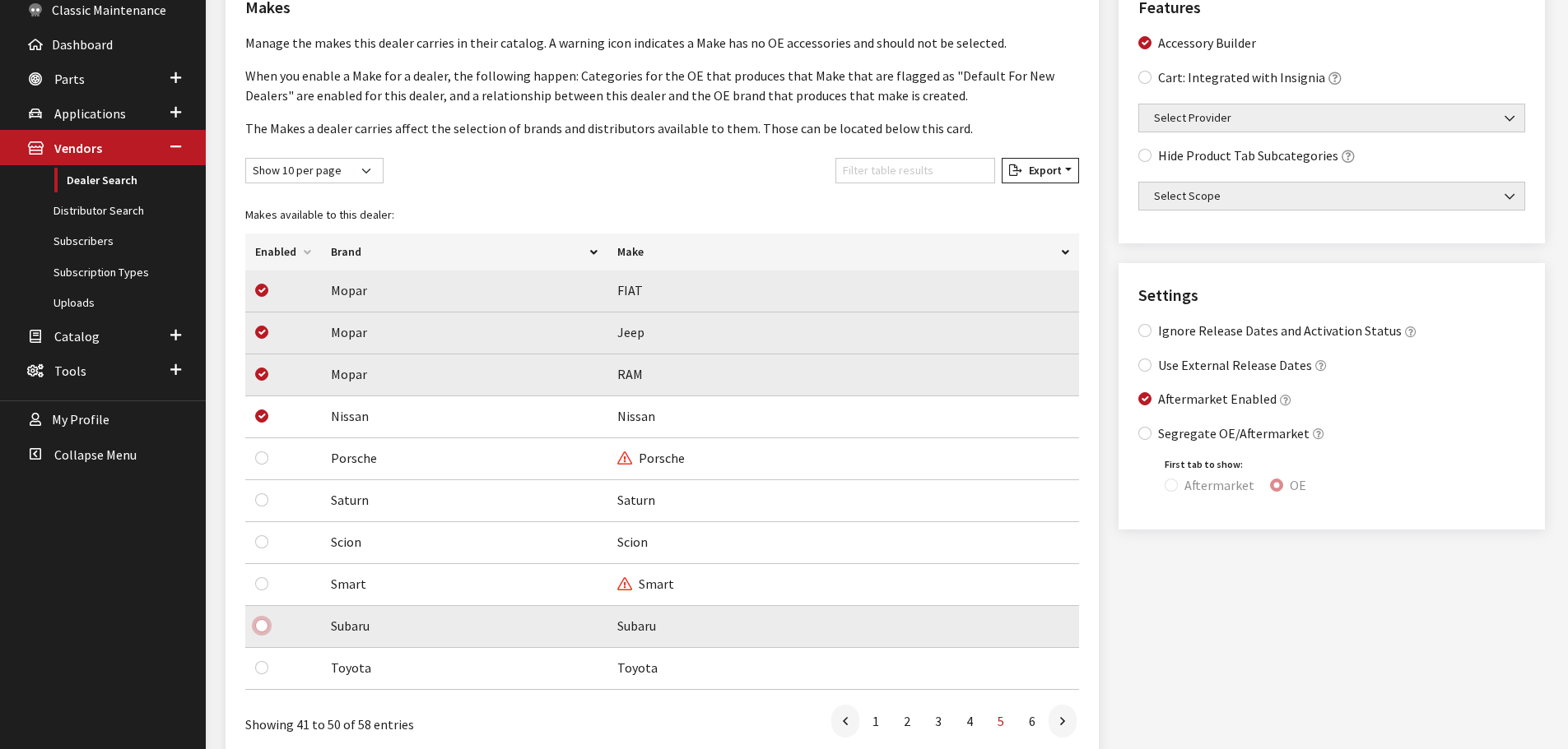
click at [260, 625] on input "checkbox" at bounding box center [262, 626] width 13 height 13
checkbox input "true"
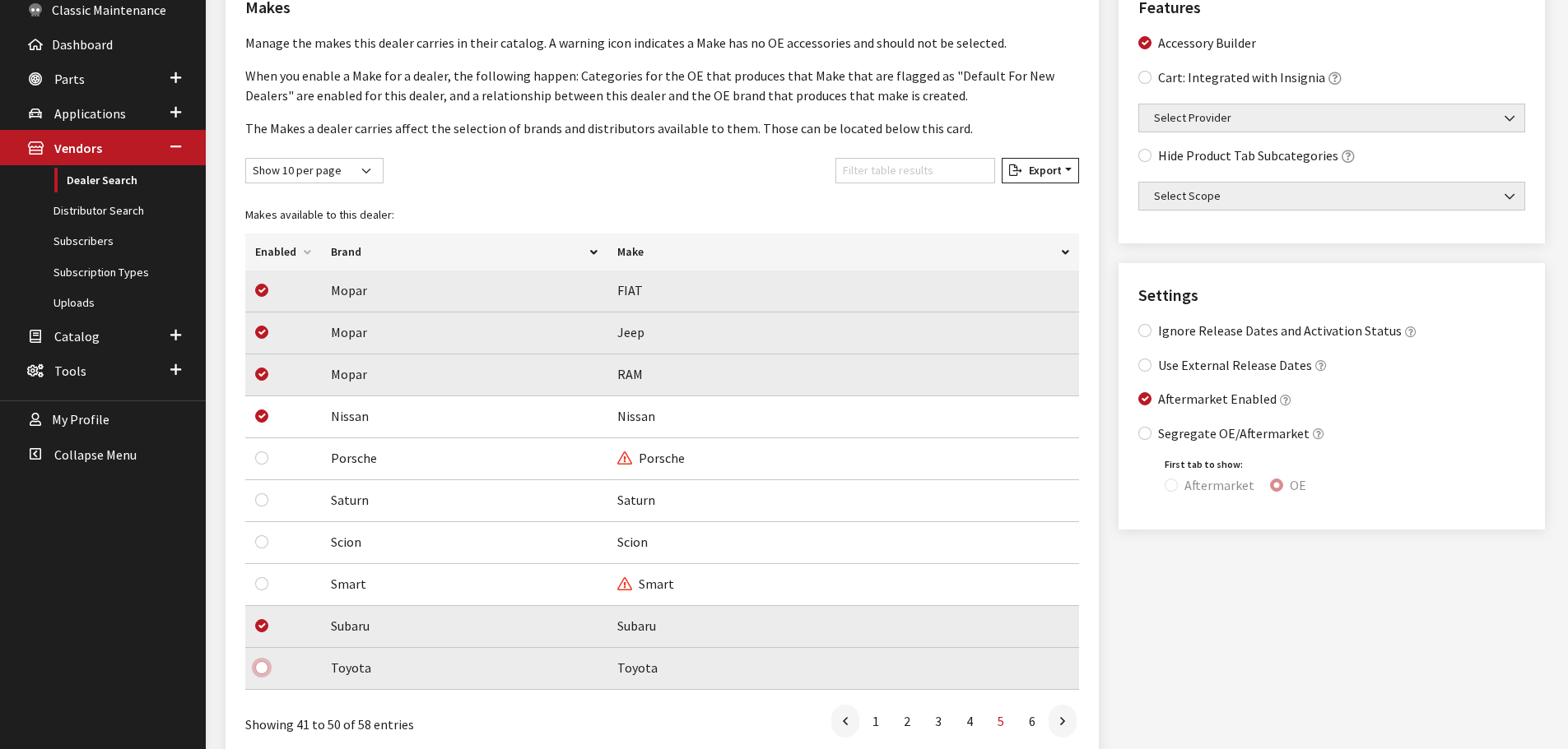
click at [263, 669] on input "checkbox" at bounding box center [262, 668] width 13 height 13
checkbox input "true"
click at [1077, 723] on li at bounding box center [1064, 721] width 30 height 33
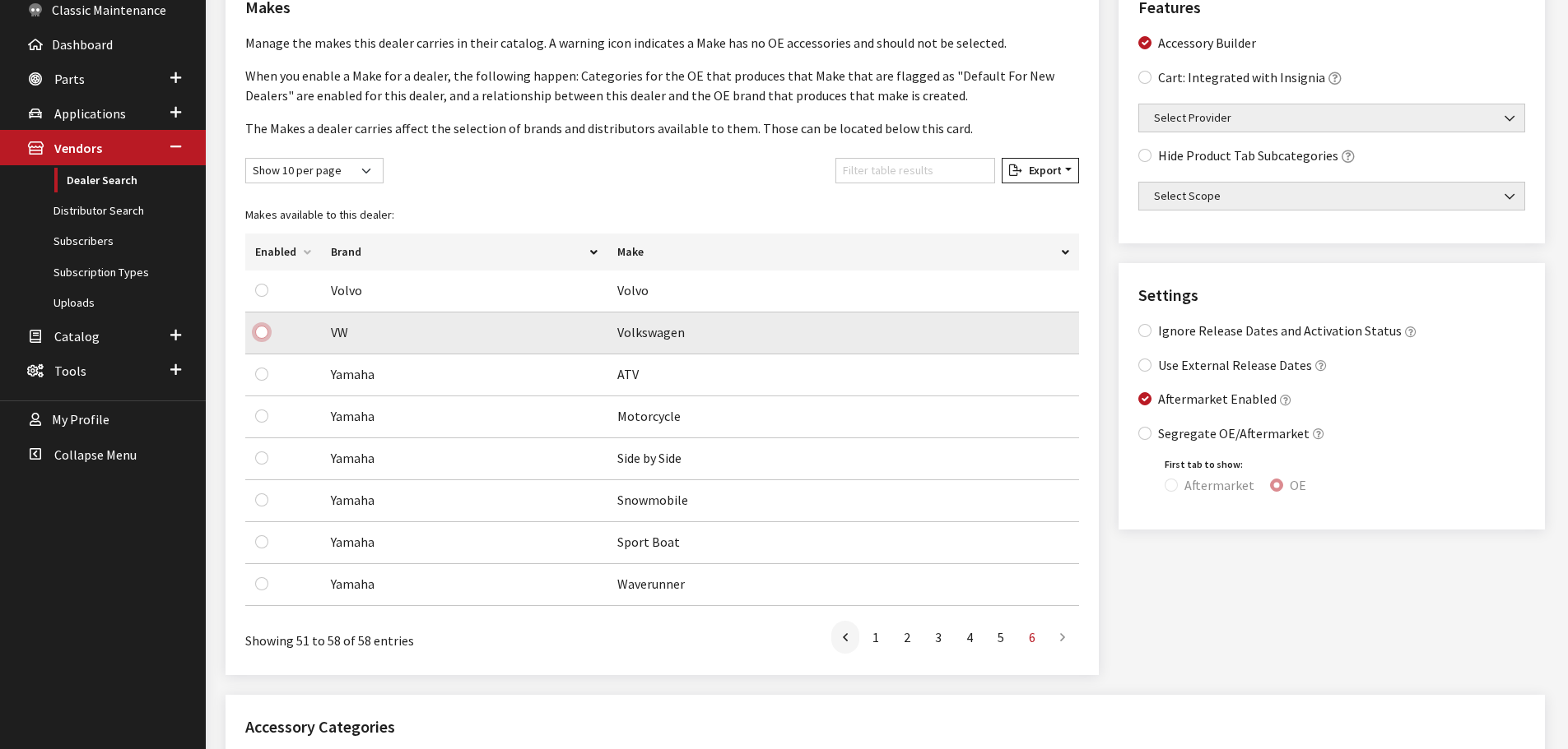
click at [260, 337] on input "checkbox" at bounding box center [262, 333] width 13 height 13
checkbox input "true"
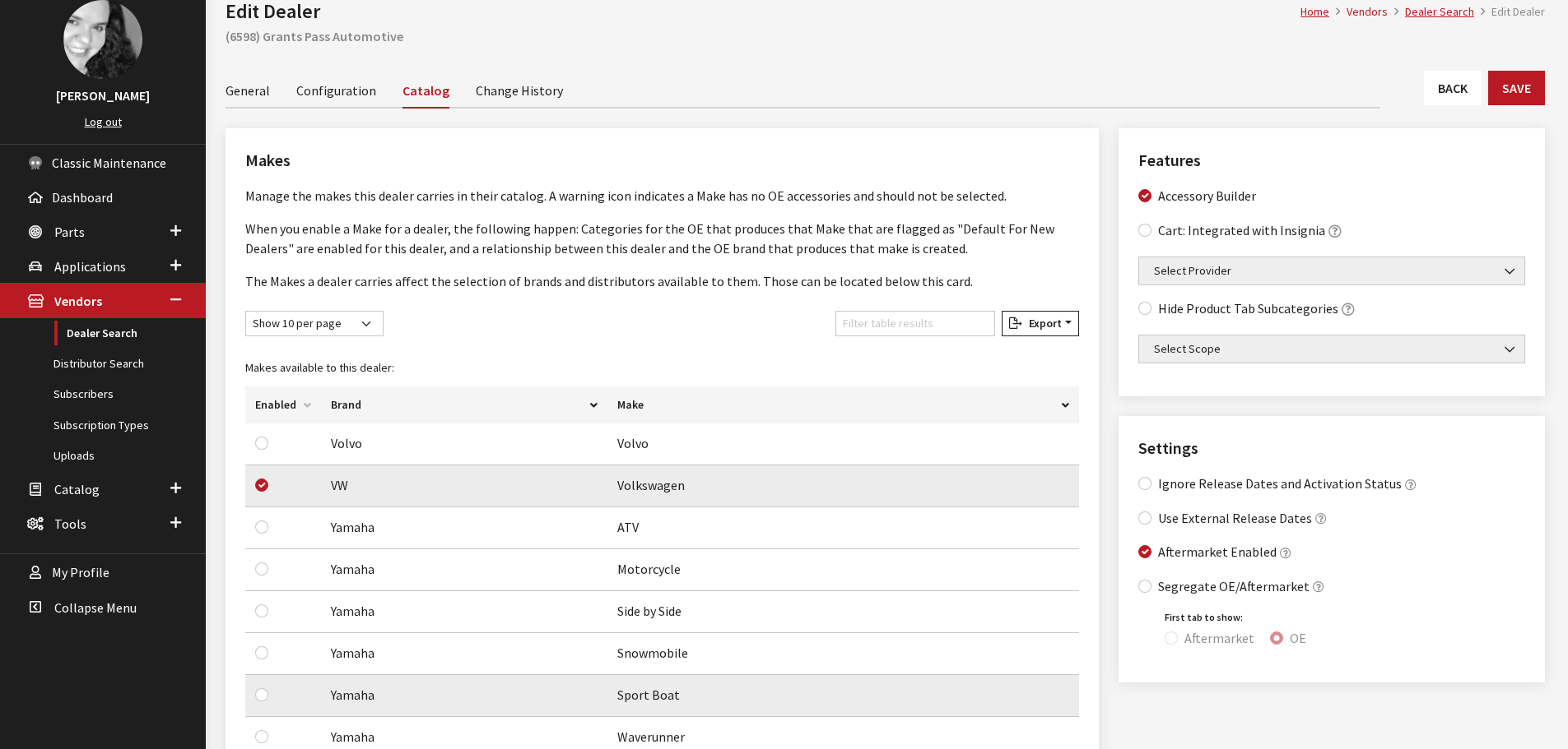
scroll to position [0, 0]
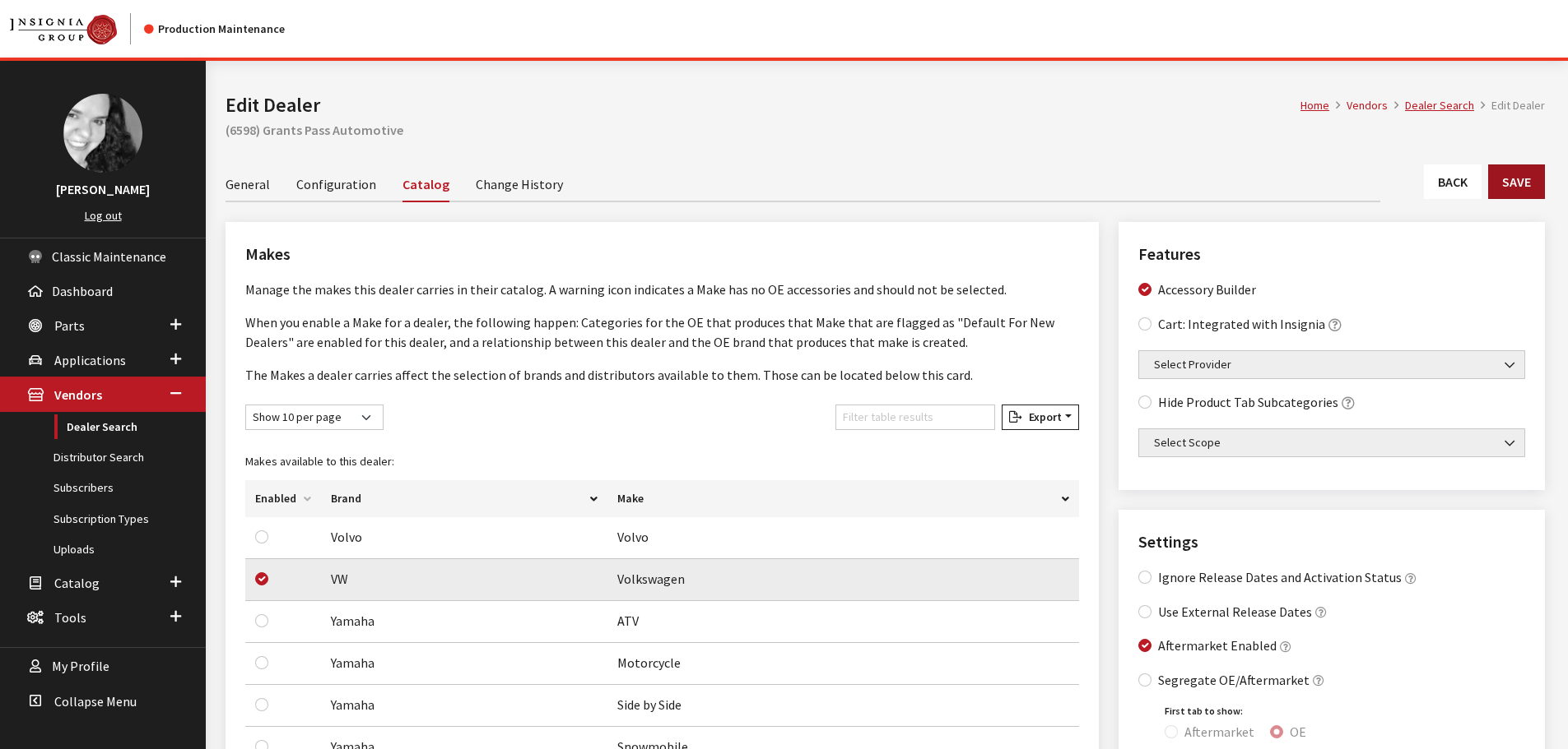
click at [1517, 184] on button "Save" at bounding box center [1516, 181] width 56 height 35
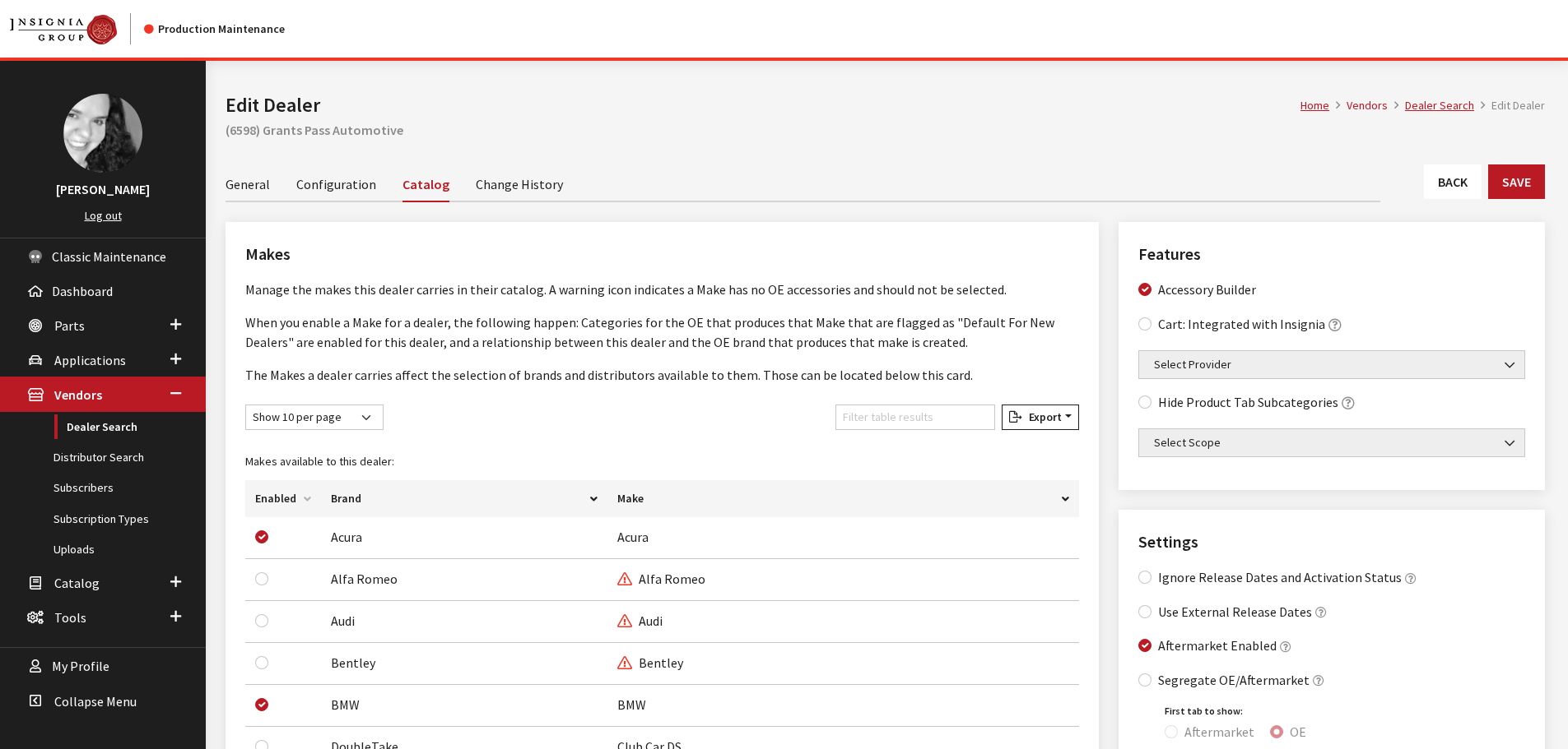
click at [1456, 187] on link "Back" at bounding box center [1453, 181] width 57 height 35
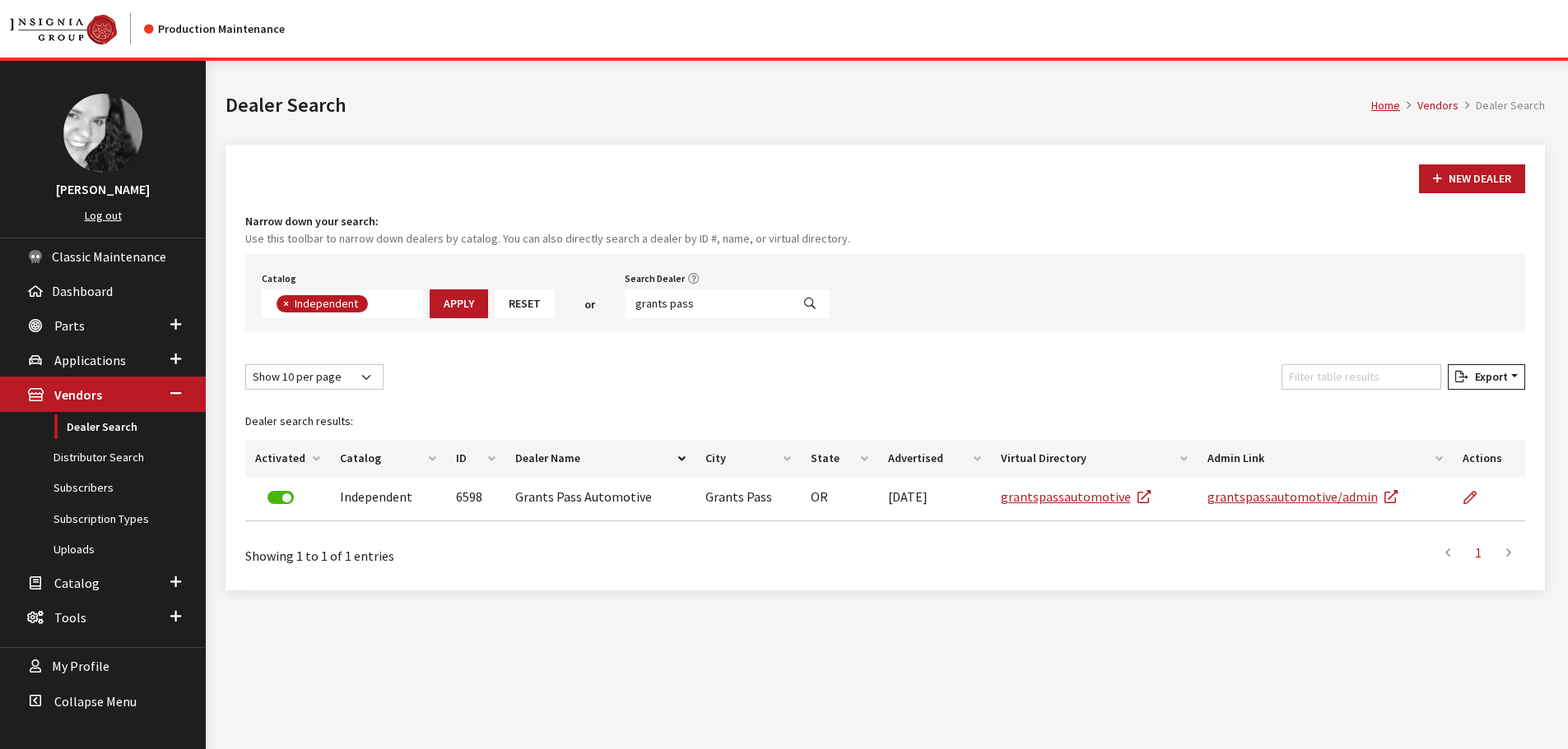
scroll to position [120, 0]
